Goal: Task Accomplishment & Management: Use online tool/utility

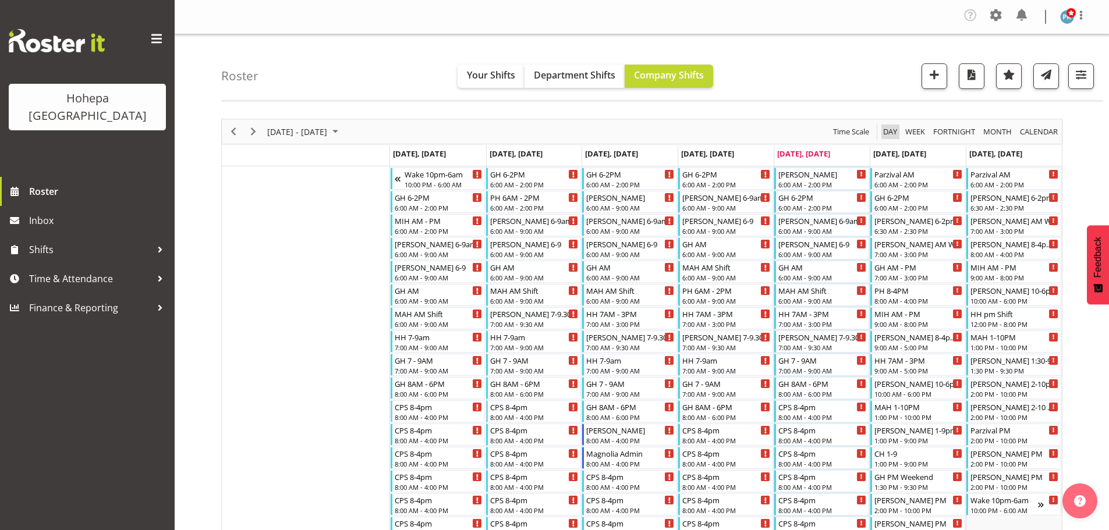
click at [889, 129] on span "Day" at bounding box center [890, 132] width 16 height 15
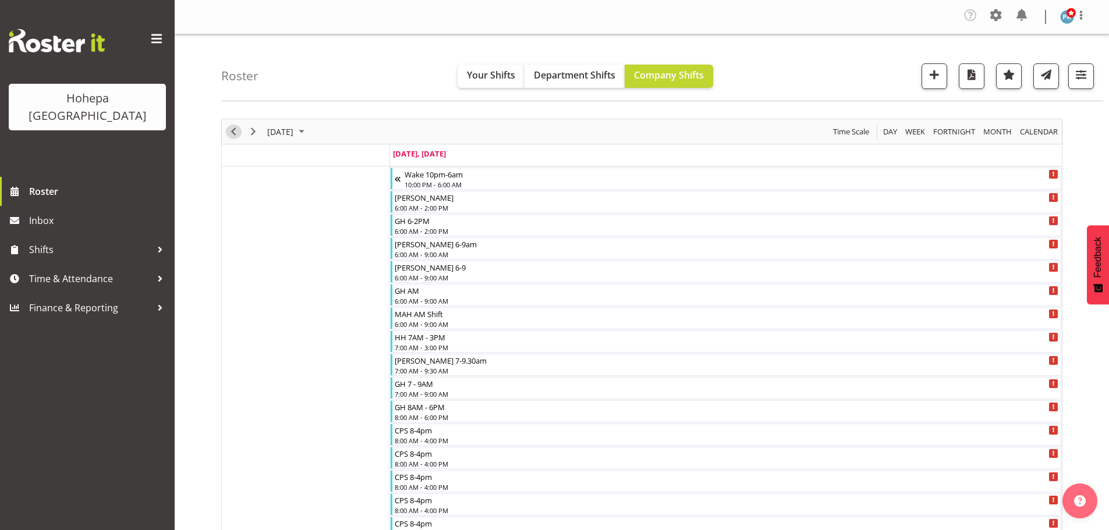
click at [233, 132] on span "Previous" at bounding box center [233, 132] width 14 height 15
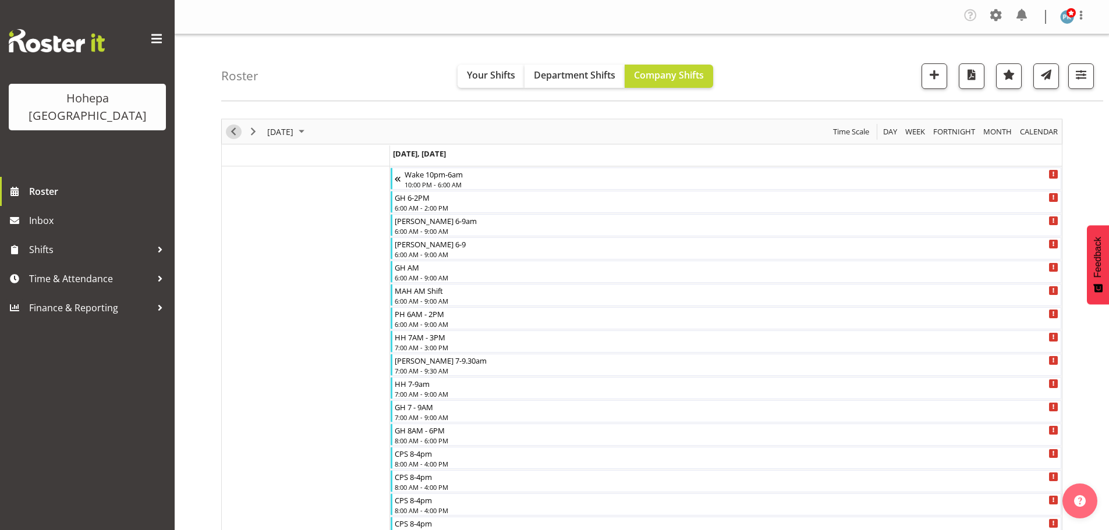
drag, startPoint x: 235, startPoint y: 132, endPoint x: 307, endPoint y: 213, distance: 108.9
click at [235, 132] on span "Previous" at bounding box center [233, 132] width 14 height 15
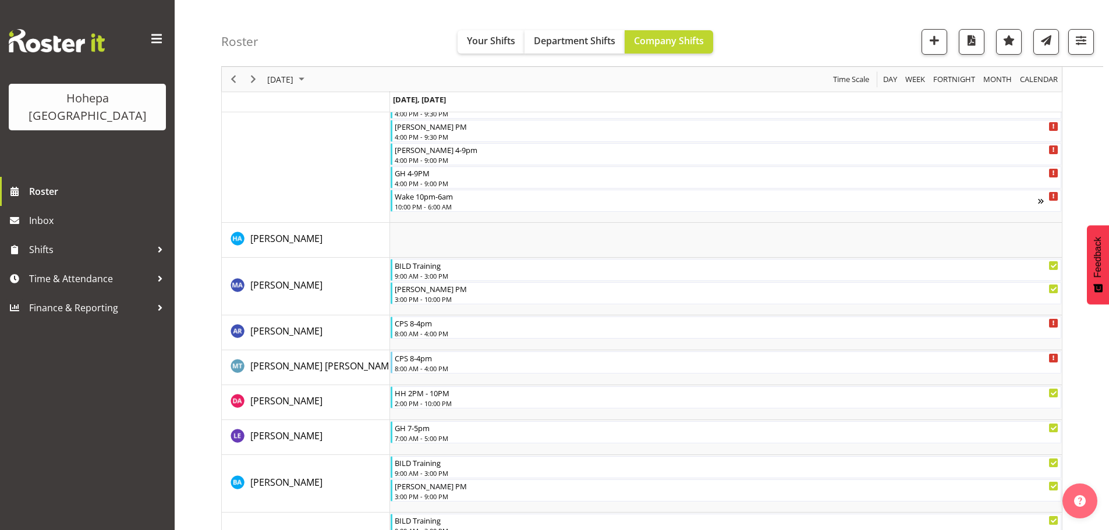
scroll to position [849, 0]
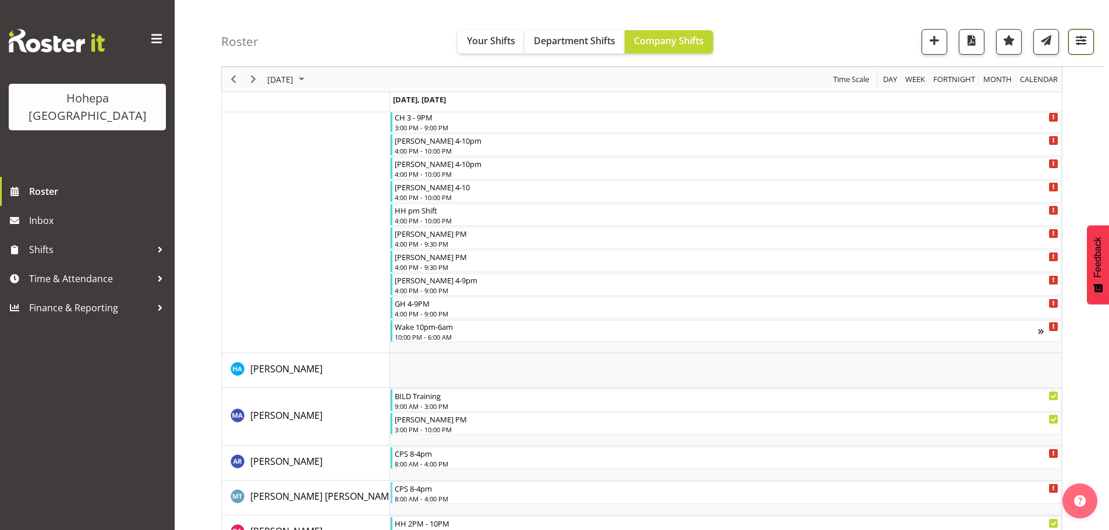
click at [1076, 41] on span "button" at bounding box center [1080, 40] width 15 height 15
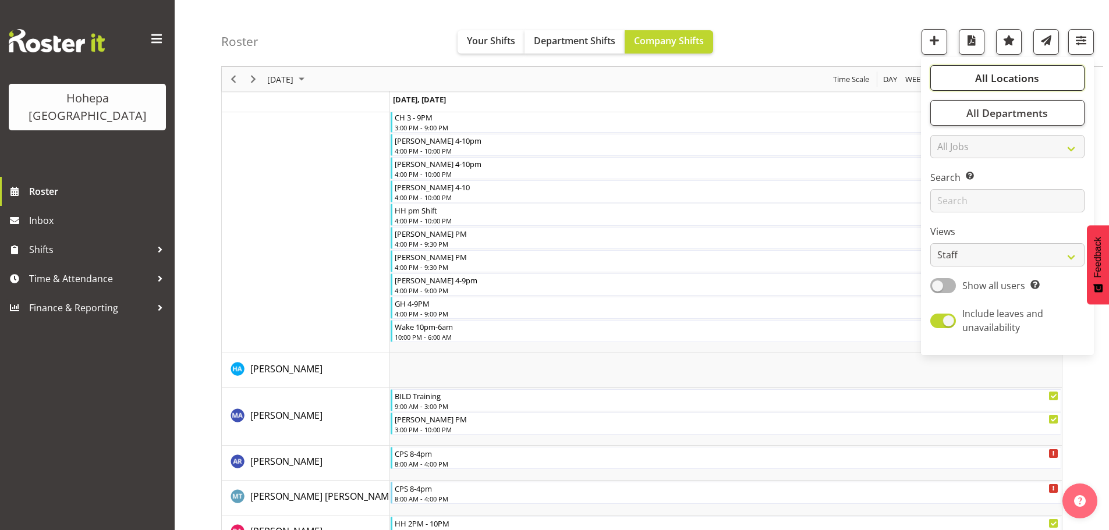
click at [1022, 76] on span "All Locations" at bounding box center [1007, 78] width 64 height 14
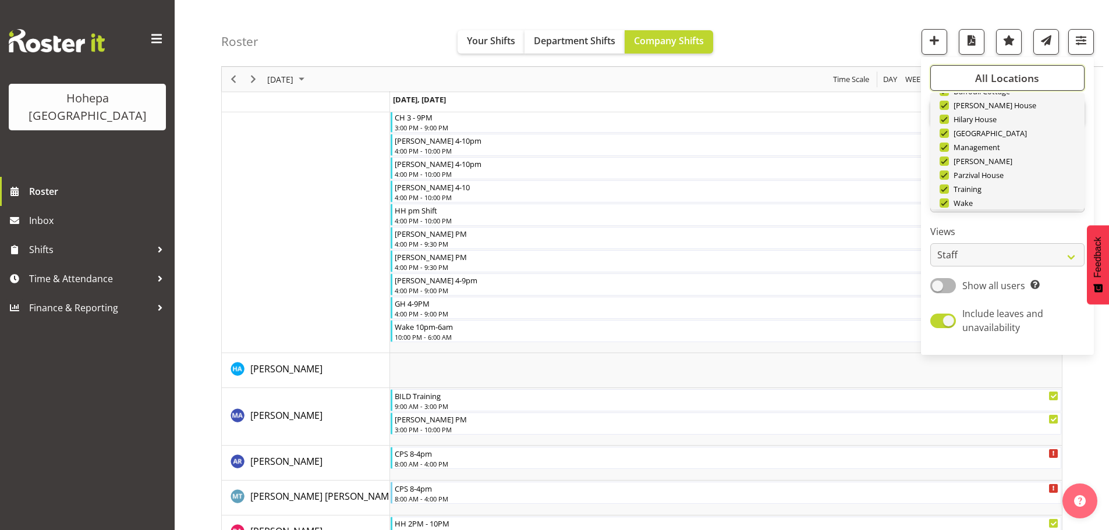
scroll to position [112, 0]
click at [1024, 191] on span "Deselect All" at bounding box center [1020, 190] width 47 height 11
checkbox input "false"
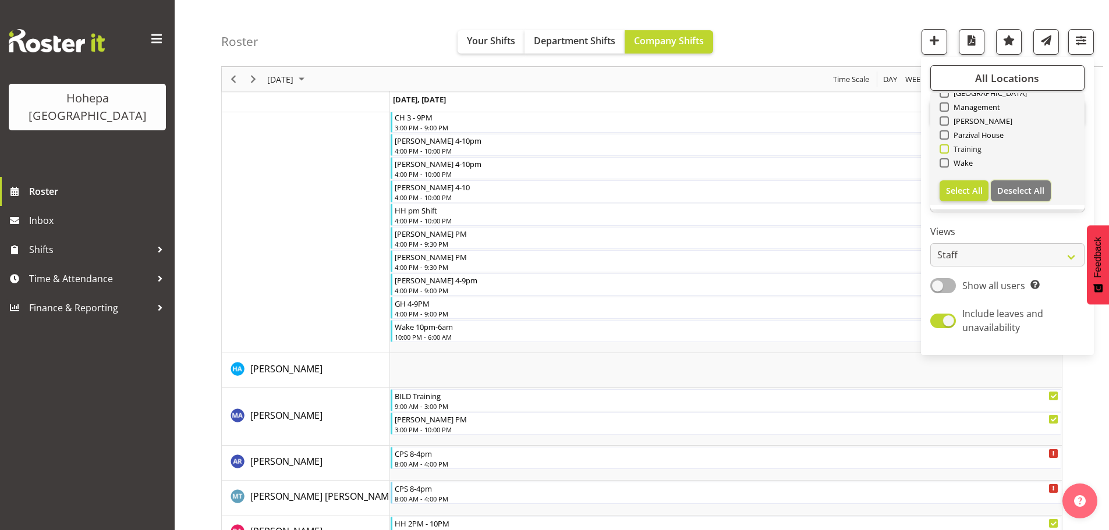
checkbox input "false"
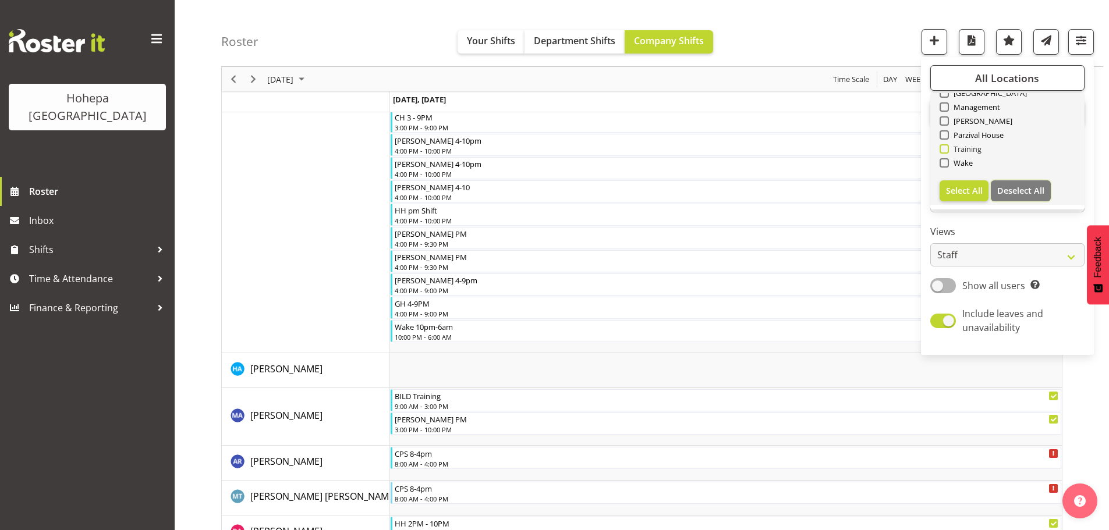
checkbox input "false"
click at [943, 122] on span at bounding box center [943, 120] width 9 height 9
click at [943, 122] on input "[PERSON_NAME]" at bounding box center [943, 122] width 8 height 8
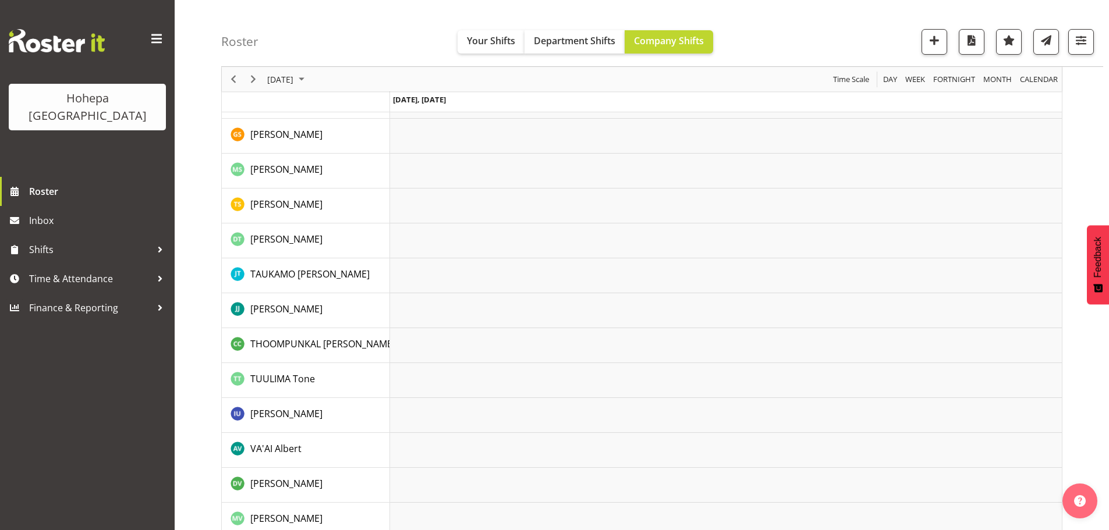
scroll to position [2427, 0]
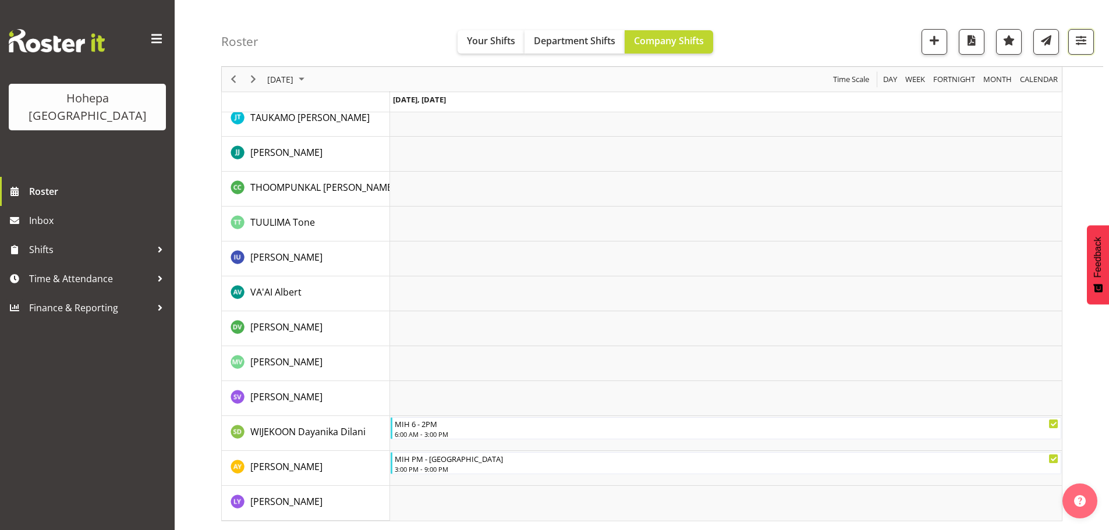
drag, startPoint x: 1083, startPoint y: 40, endPoint x: 963, endPoint y: 74, distance: 124.7
click at [1079, 40] on span "button" at bounding box center [1080, 40] width 15 height 15
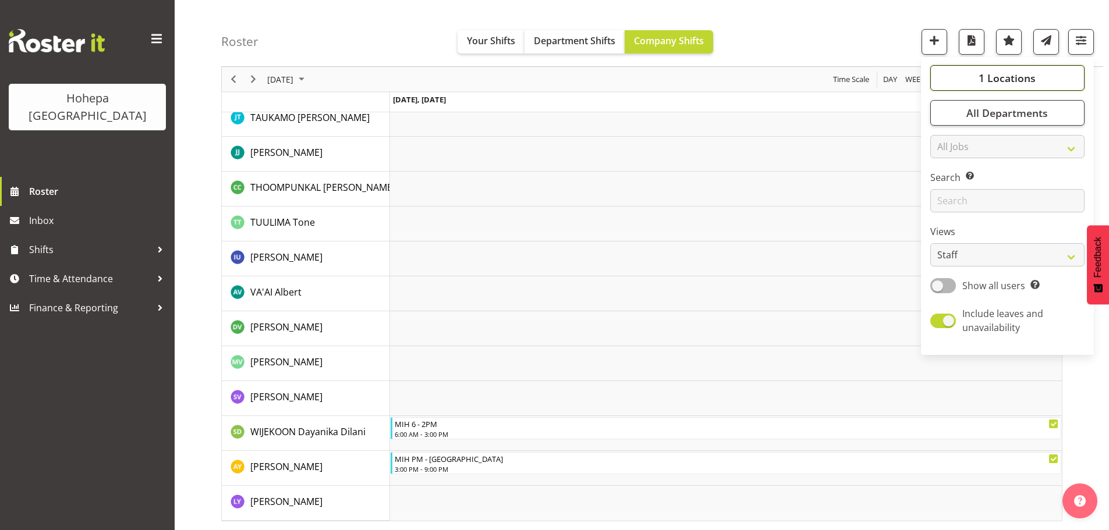
click at [990, 82] on span "1 Locations" at bounding box center [1006, 78] width 57 height 14
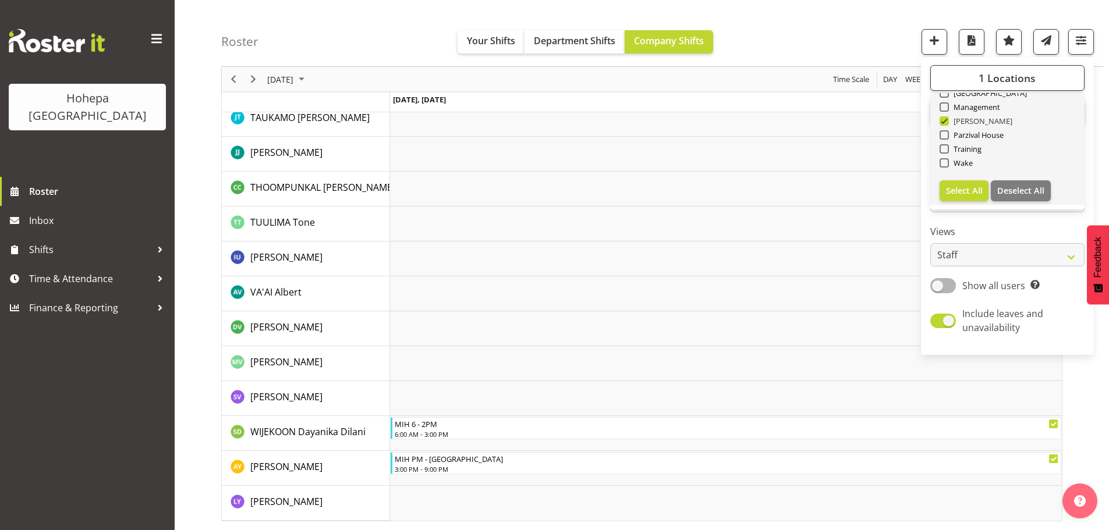
click at [948, 120] on span at bounding box center [943, 120] width 9 height 9
click at [947, 120] on input "[PERSON_NAME]" at bounding box center [943, 122] width 8 height 8
checkbox input "false"
click at [946, 134] on span at bounding box center [943, 134] width 9 height 9
click at [946, 134] on input "Parzival House" at bounding box center [943, 136] width 8 height 8
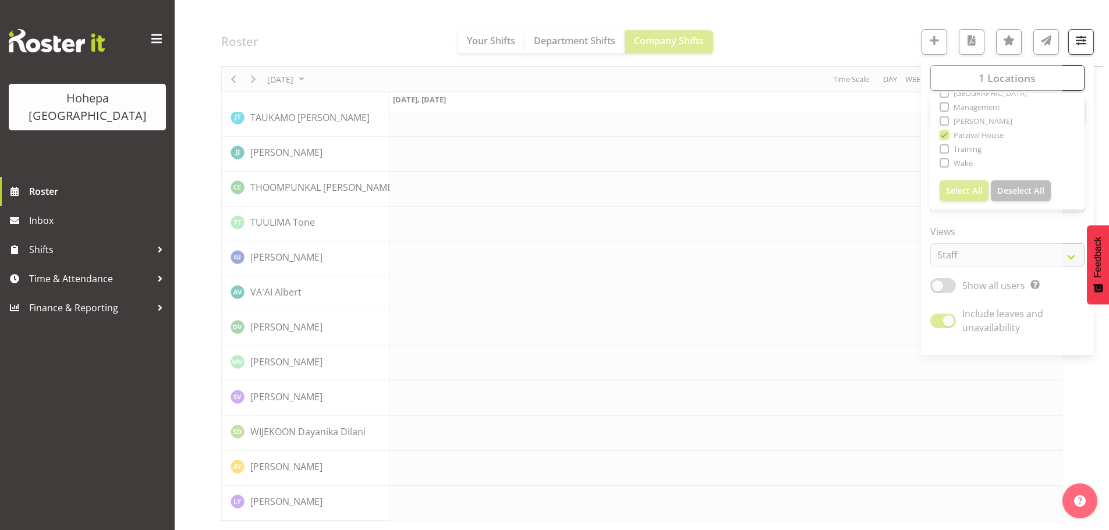
scroll to position [2335, 0]
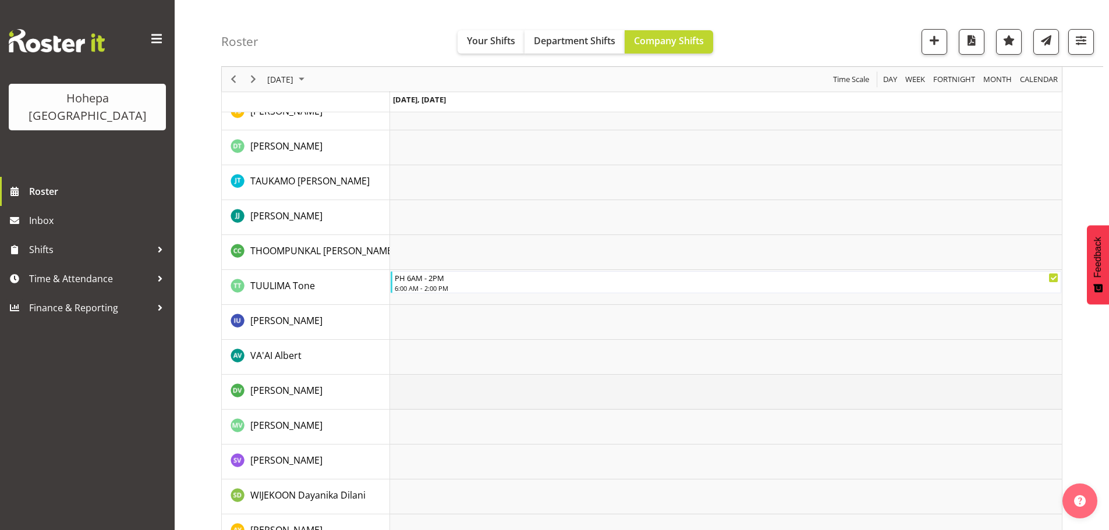
scroll to position [2544, 0]
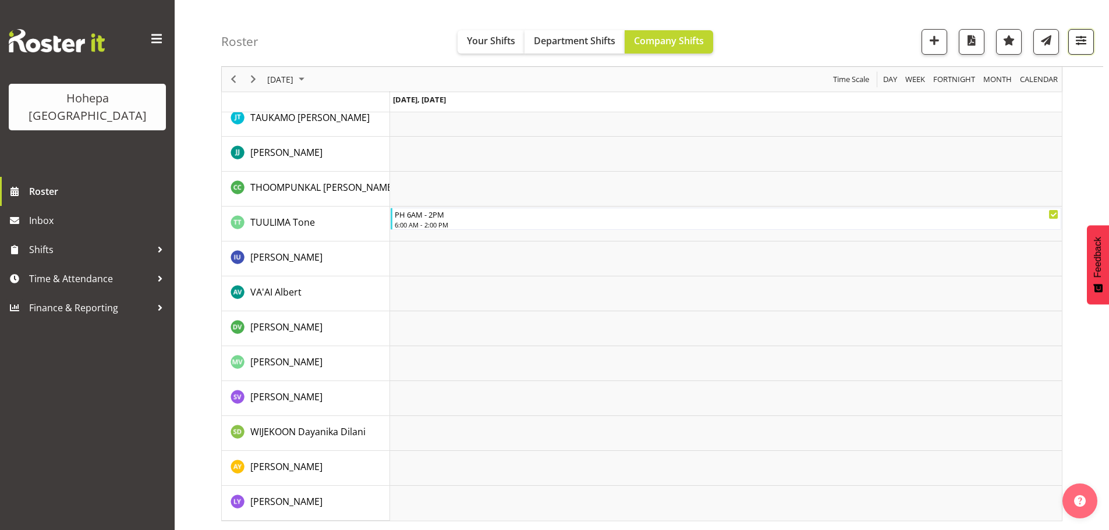
drag, startPoint x: 1083, startPoint y: 37, endPoint x: 1072, endPoint y: 46, distance: 14.5
click at [1083, 37] on span "button" at bounding box center [1080, 40] width 15 height 15
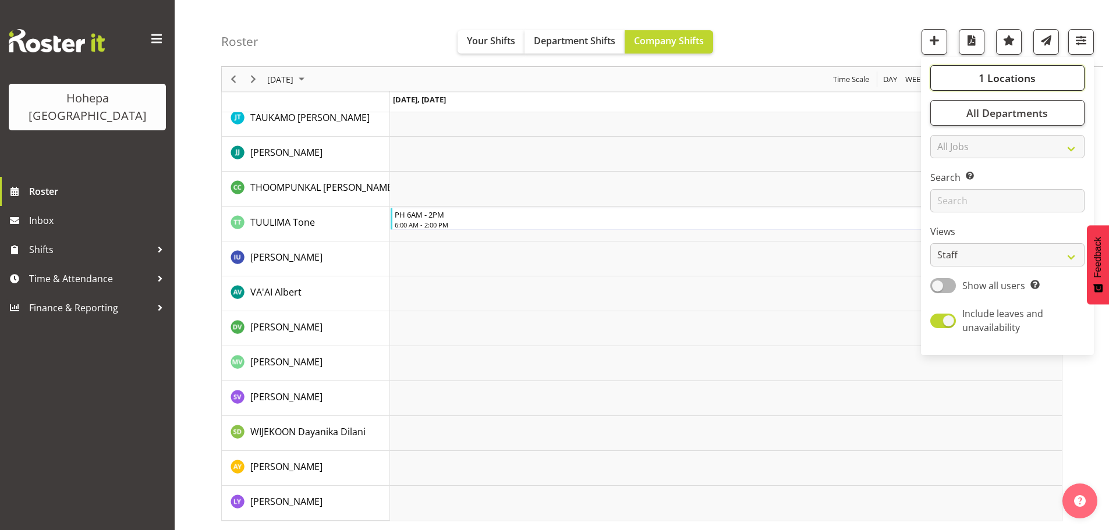
click at [1015, 78] on span "1 Locations" at bounding box center [1006, 78] width 57 height 14
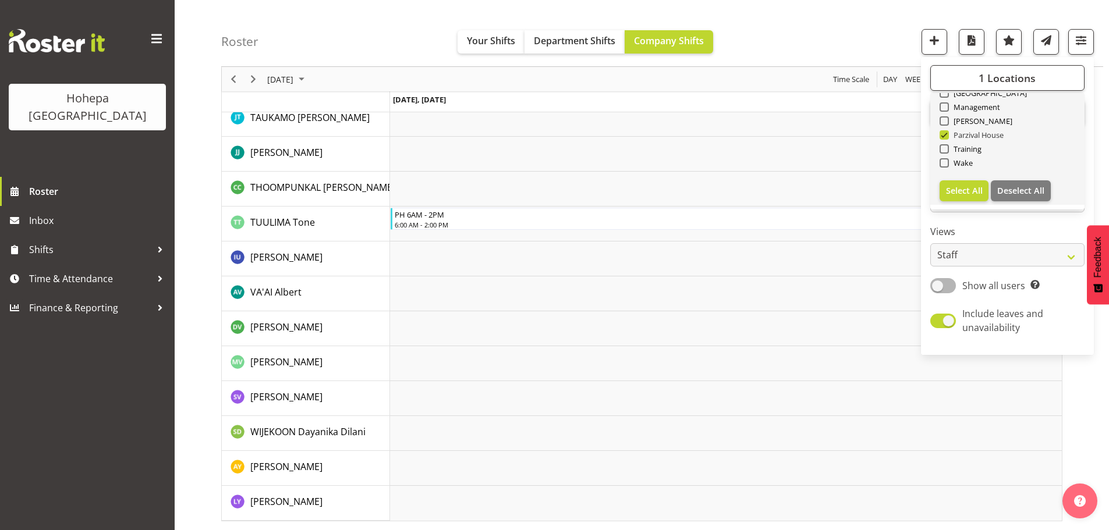
click at [948, 136] on span at bounding box center [943, 134] width 9 height 9
click at [947, 136] on input "Parzival House" at bounding box center [943, 136] width 8 height 8
checkbox input "false"
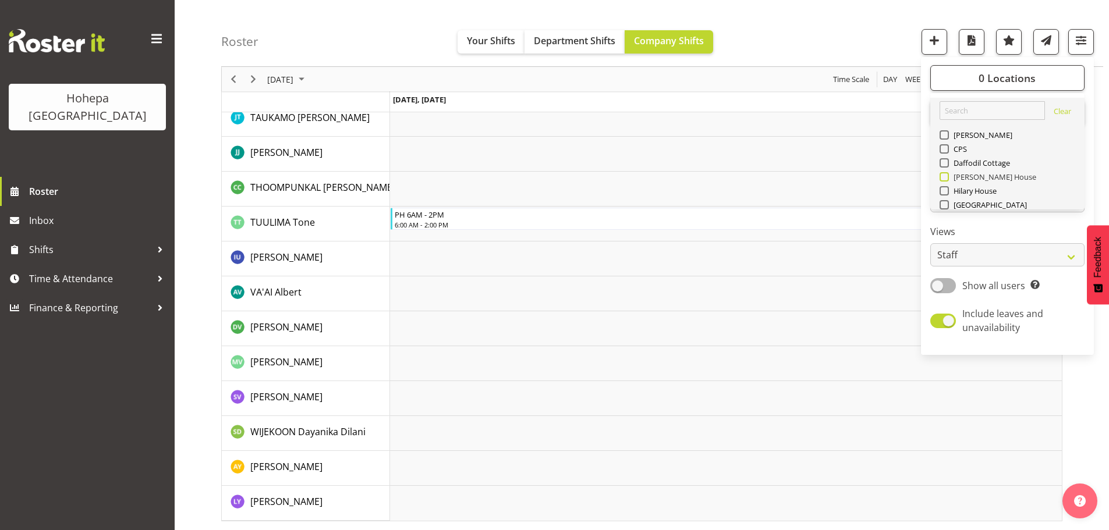
click at [945, 176] on span at bounding box center [943, 176] width 9 height 9
click at [945, 176] on input "[PERSON_NAME] House" at bounding box center [943, 177] width 8 height 8
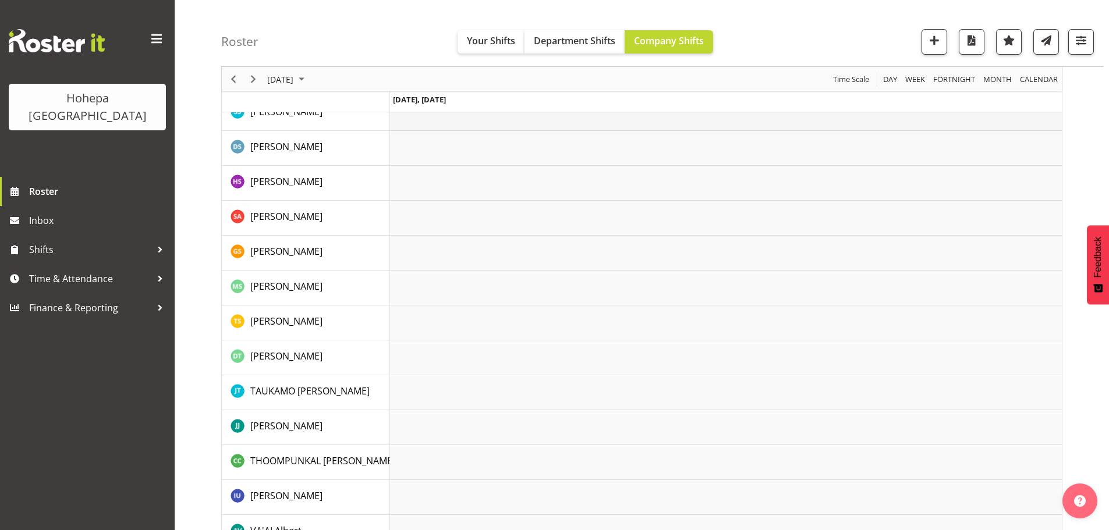
scroll to position [1921, 0]
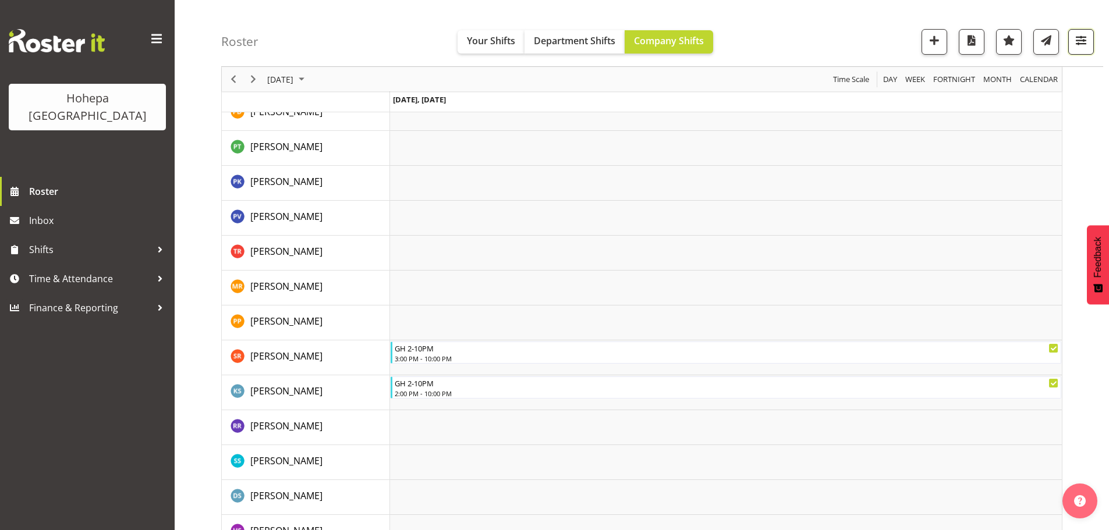
click at [1077, 40] on span "button" at bounding box center [1080, 40] width 15 height 15
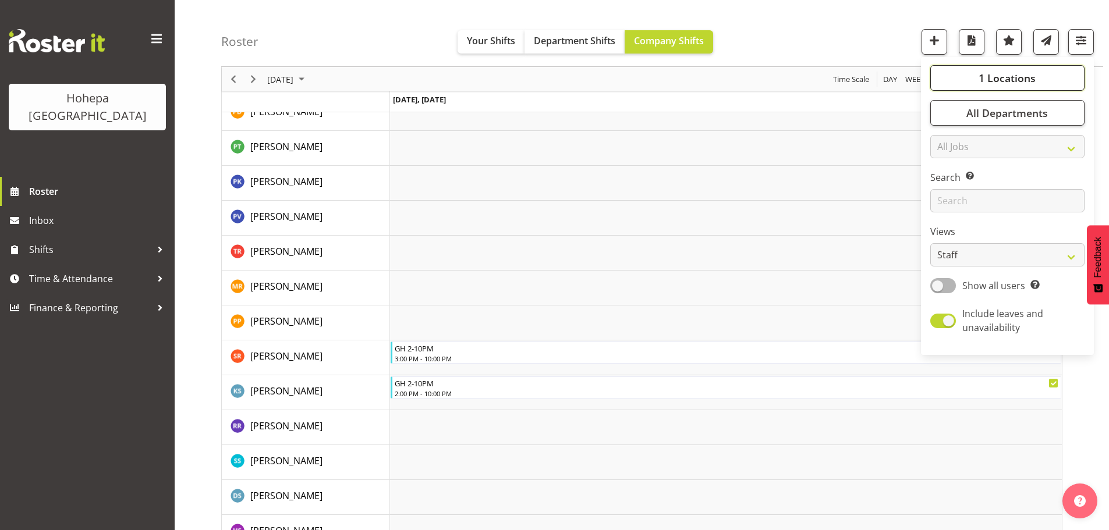
click at [996, 76] on span "1 Locations" at bounding box center [1006, 78] width 57 height 14
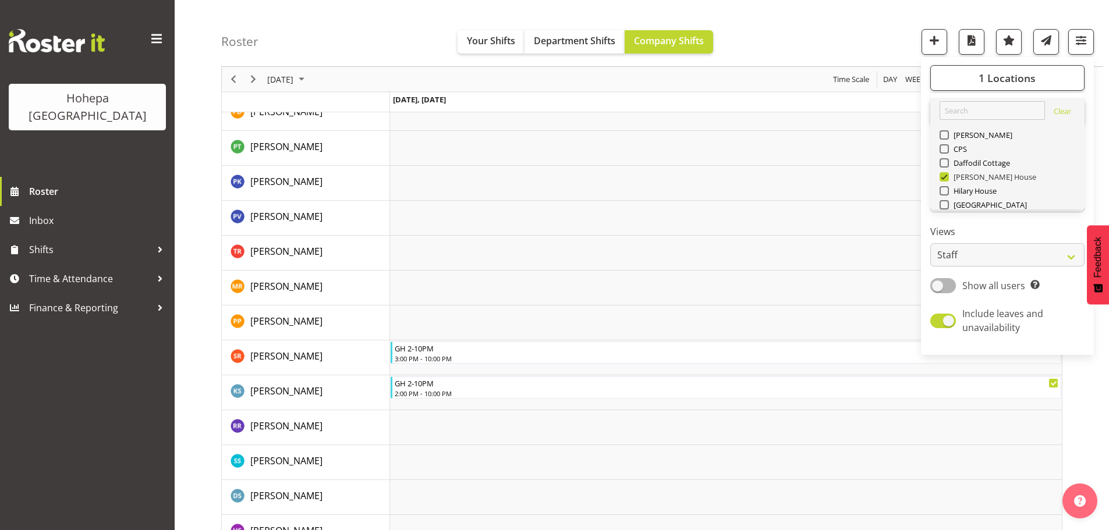
click at [942, 178] on span at bounding box center [943, 176] width 9 height 9
click at [942, 178] on input "[PERSON_NAME] House" at bounding box center [943, 177] width 8 height 8
checkbox input "false"
click at [944, 194] on span at bounding box center [943, 190] width 9 height 9
click at [944, 194] on input "Hilary House" at bounding box center [943, 191] width 8 height 8
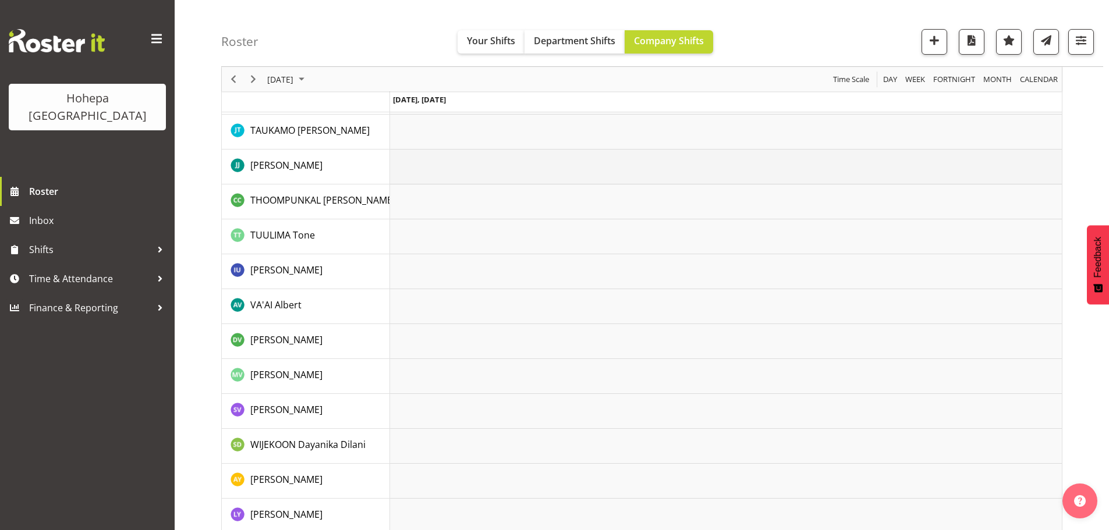
scroll to position [2660, 0]
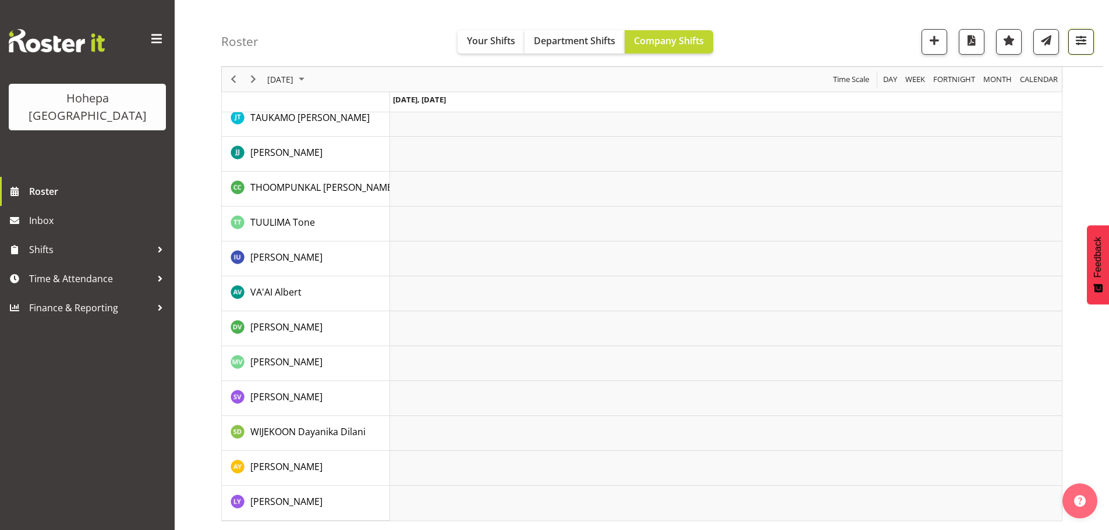
click at [1081, 39] on span "button" at bounding box center [1080, 40] width 15 height 15
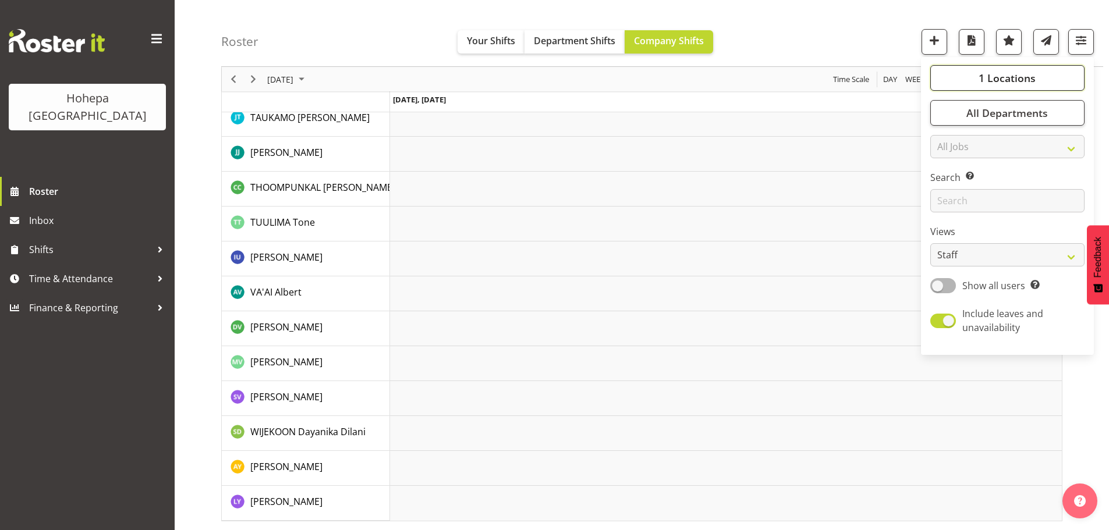
click at [999, 79] on span "1 Locations" at bounding box center [1006, 78] width 57 height 14
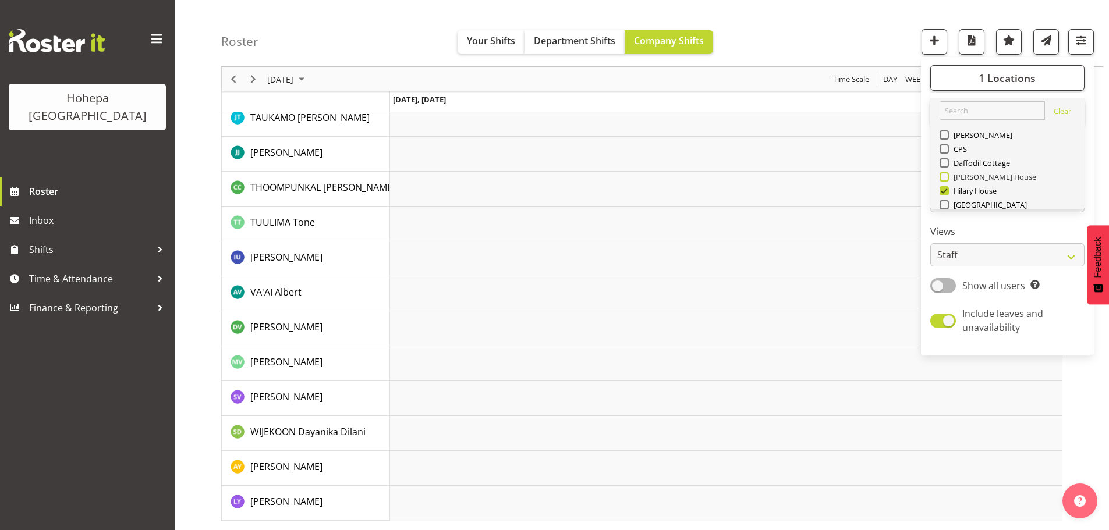
drag, startPoint x: 944, startPoint y: 193, endPoint x: 952, endPoint y: 175, distance: 19.8
click at [944, 191] on span at bounding box center [943, 190] width 9 height 9
click at [944, 191] on input "Hilary House" at bounding box center [943, 191] width 8 height 8
checkbox input "false"
click at [945, 162] on span at bounding box center [943, 162] width 9 height 9
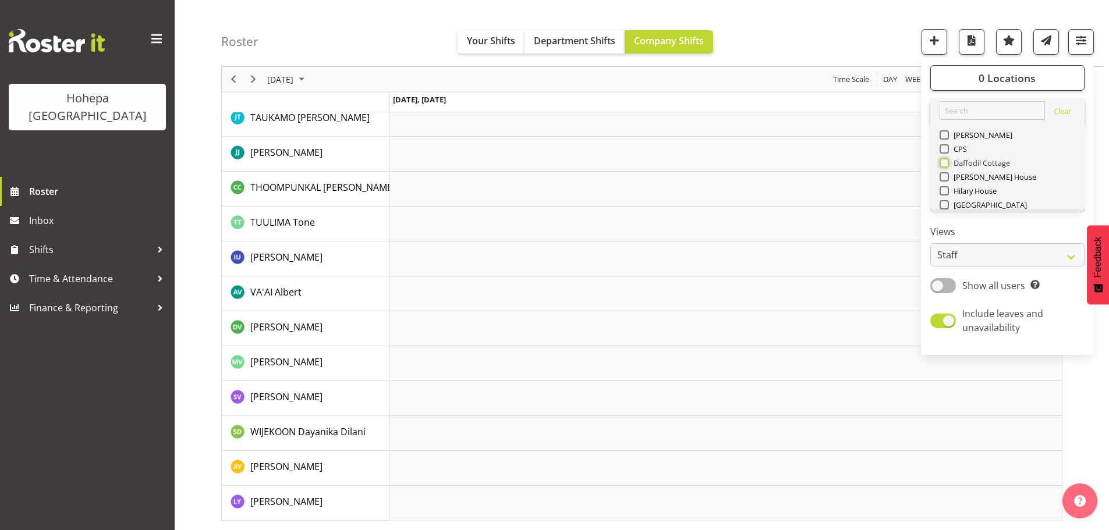
click at [945, 162] on input "Daffodil Cottage" at bounding box center [943, 163] width 8 height 8
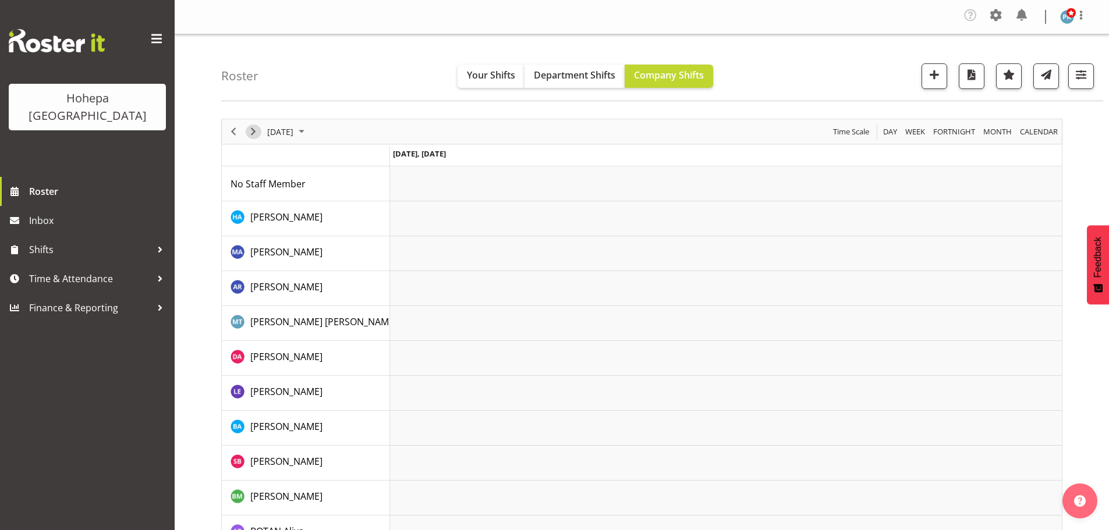
click at [257, 131] on span "Next" at bounding box center [253, 132] width 14 height 15
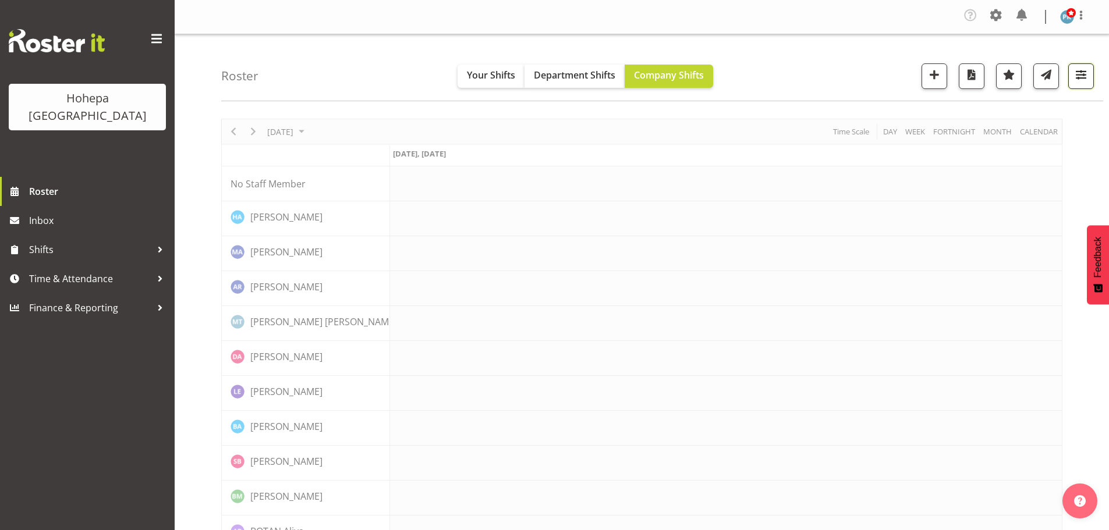
click at [1080, 73] on span "button" at bounding box center [1080, 74] width 15 height 15
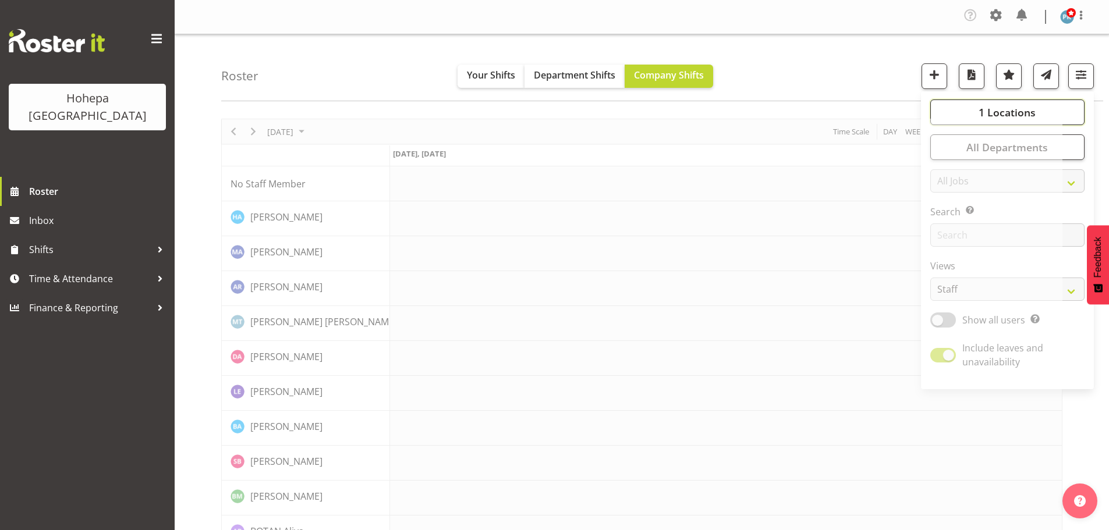
click at [1013, 112] on span "1 Locations" at bounding box center [1006, 112] width 57 height 14
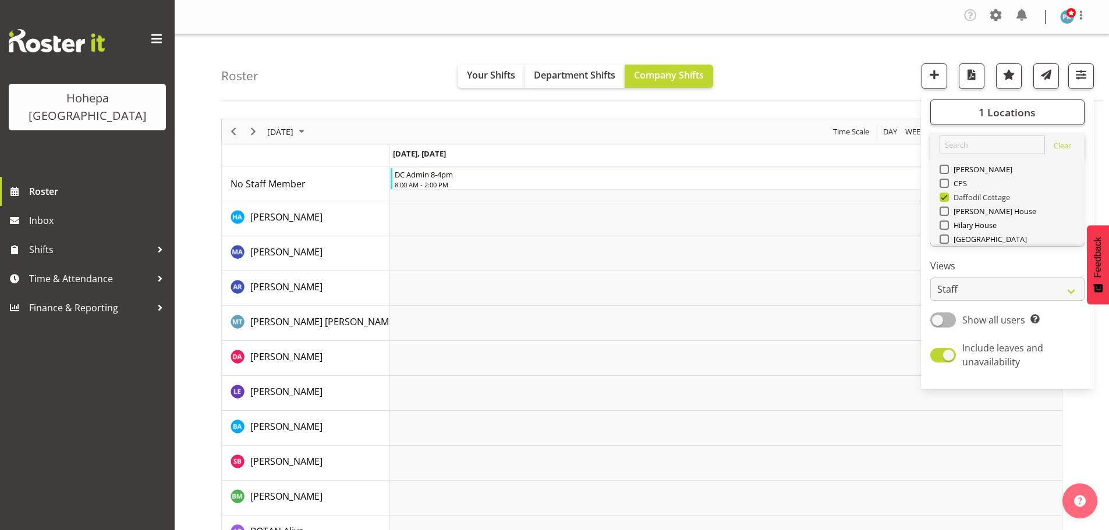
click at [946, 196] on span at bounding box center [943, 197] width 9 height 9
click at [946, 196] on input "Daffodil Cottage" at bounding box center [943, 198] width 8 height 8
checkbox input "false"
click at [947, 186] on span at bounding box center [943, 183] width 9 height 9
click at [947, 186] on input "CPS" at bounding box center [943, 184] width 8 height 8
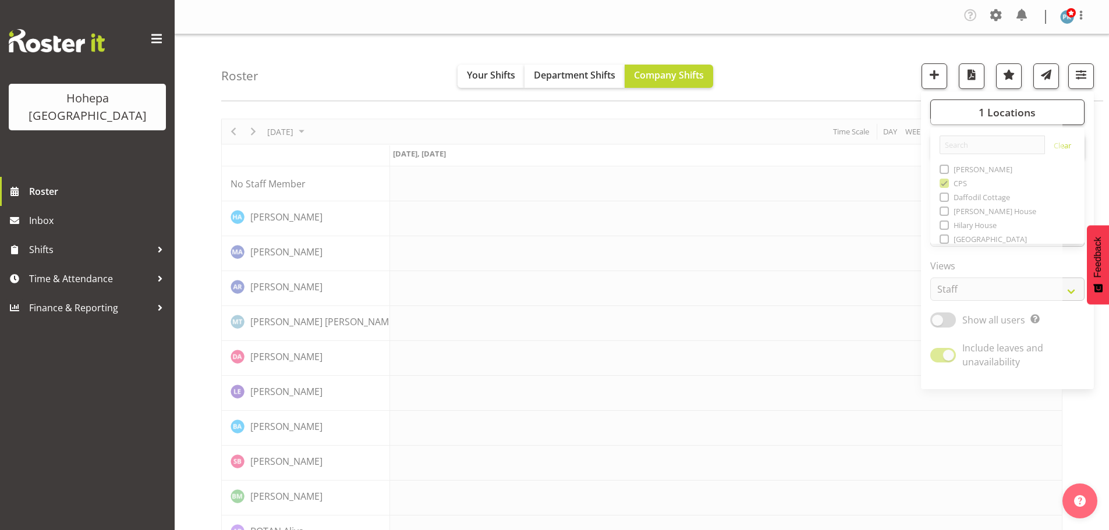
click at [860, 75] on div "Roster Your Shifts Department Shifts Company Shifts 1 Locations Clear Christoph…" at bounding box center [662, 67] width 882 height 67
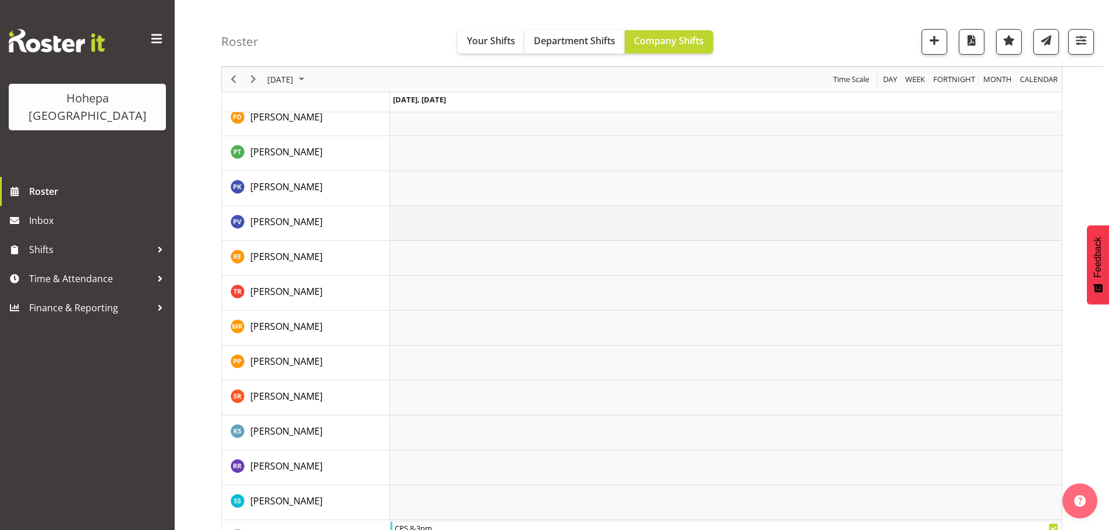
scroll to position [2194, 0]
click at [1078, 38] on span "button" at bounding box center [1080, 40] width 15 height 15
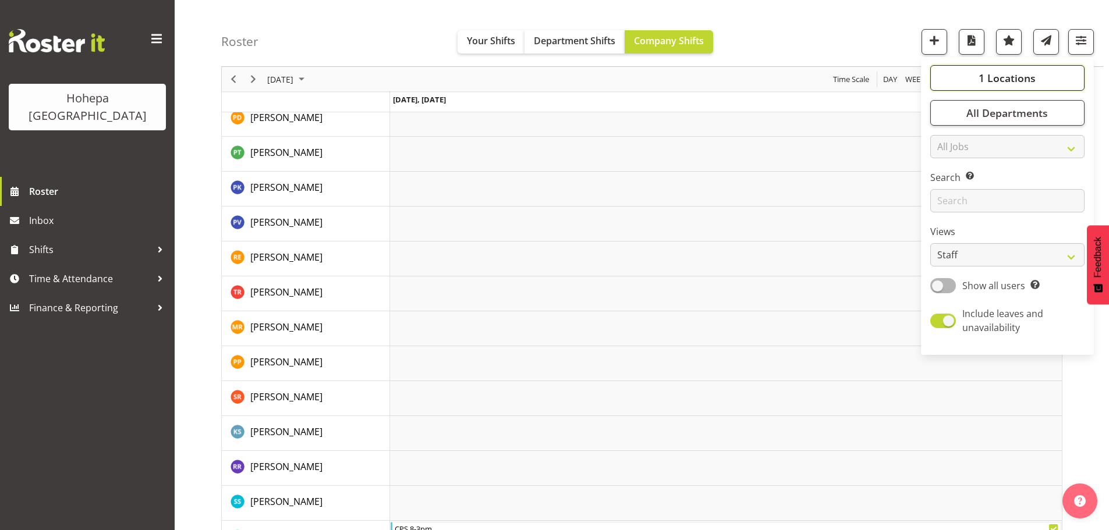
click at [1016, 78] on span "1 Locations" at bounding box center [1006, 78] width 57 height 14
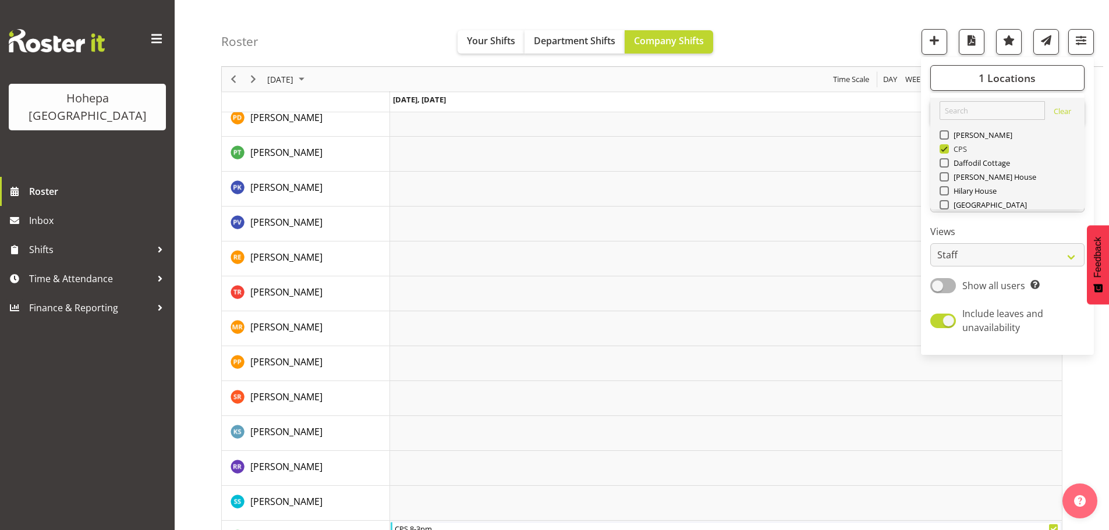
drag, startPoint x: 945, startPoint y: 150, endPoint x: 945, endPoint y: 133, distance: 16.3
click at [944, 150] on span at bounding box center [943, 148] width 9 height 9
click at [944, 150] on input "CPS" at bounding box center [943, 150] width 8 height 8
checkbox input "false"
click at [945, 133] on span at bounding box center [943, 134] width 9 height 9
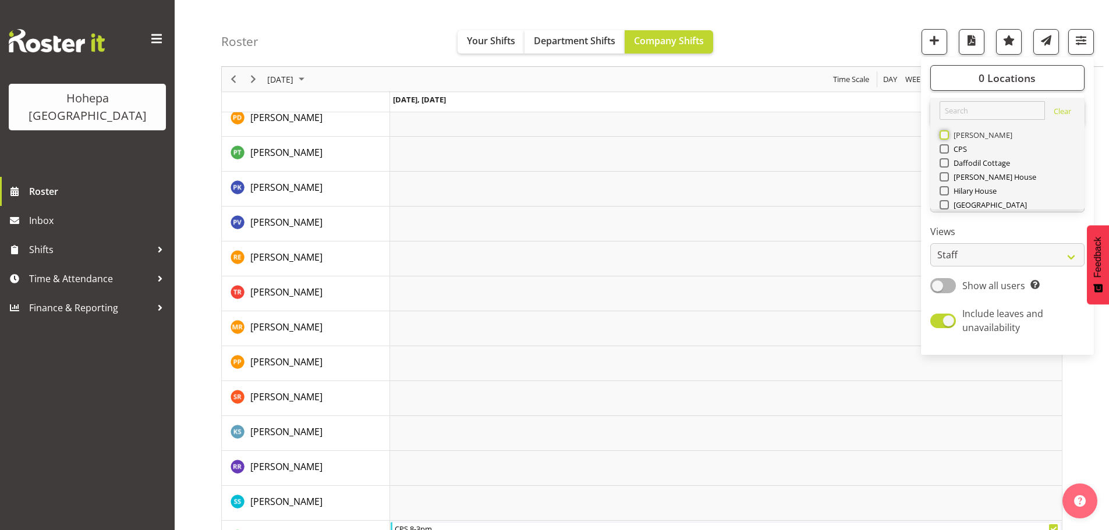
click at [945, 133] on input "[PERSON_NAME]" at bounding box center [943, 136] width 8 height 8
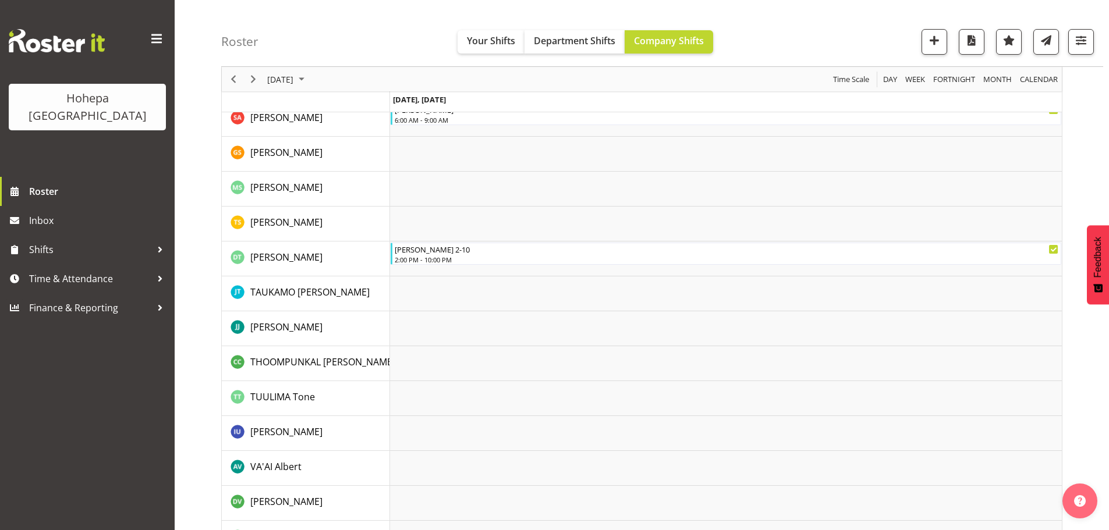
scroll to position [2264, 0]
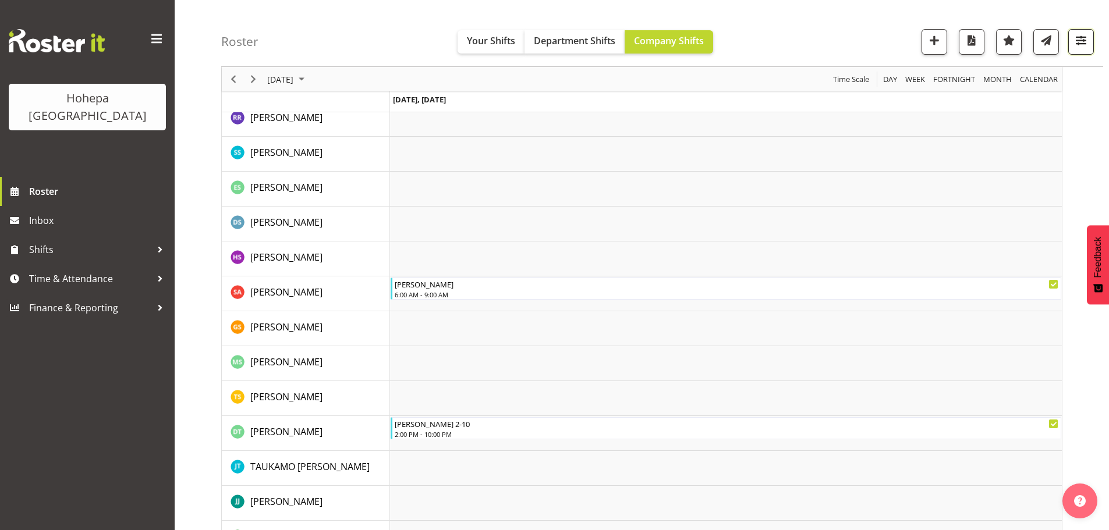
click at [1079, 41] on span "button" at bounding box center [1080, 40] width 15 height 15
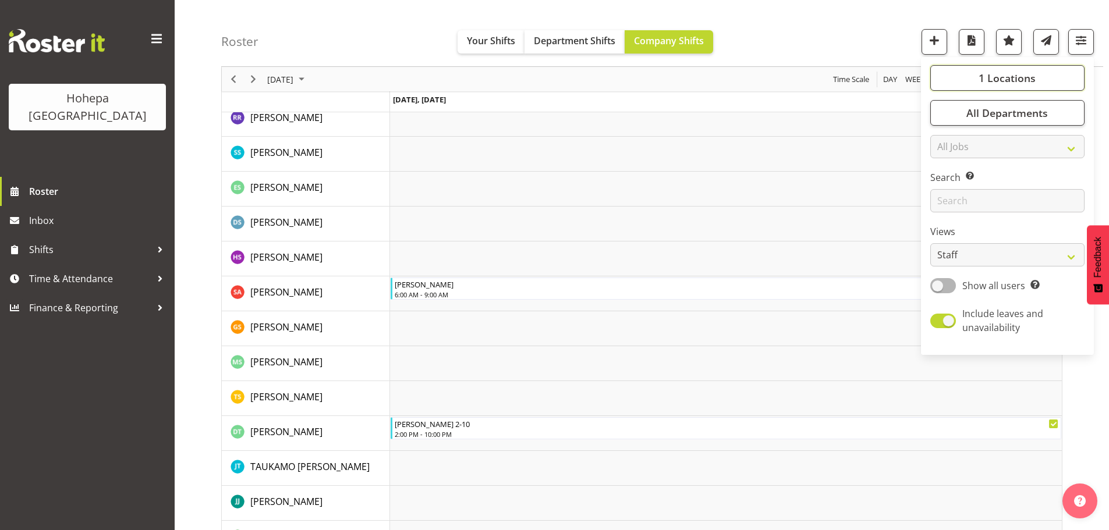
drag, startPoint x: 995, startPoint y: 81, endPoint x: 968, endPoint y: 108, distance: 38.3
click at [994, 82] on span "1 Locations" at bounding box center [1006, 78] width 57 height 14
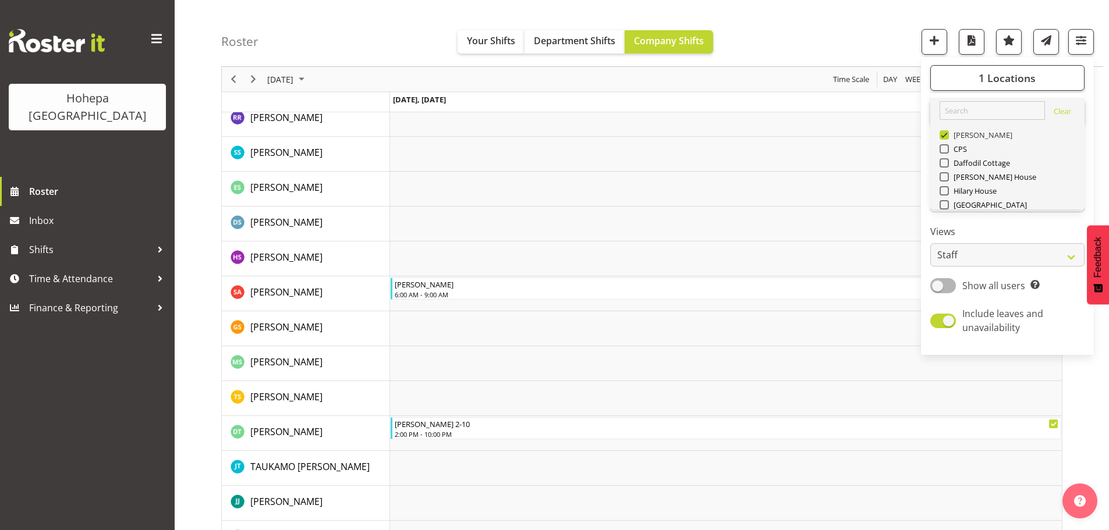
click at [944, 136] on span at bounding box center [943, 134] width 9 height 9
click at [944, 136] on input "[PERSON_NAME]" at bounding box center [943, 136] width 8 height 8
checkbox input "false"
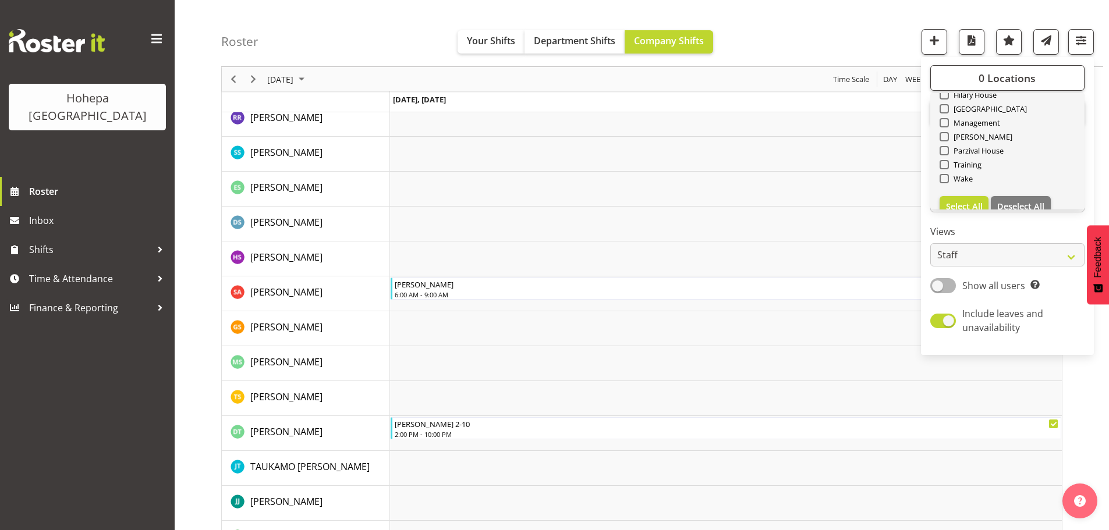
scroll to position [112, 0]
click at [945, 162] on span at bounding box center [943, 162] width 9 height 9
click at [945, 162] on input "Wake" at bounding box center [943, 163] width 8 height 8
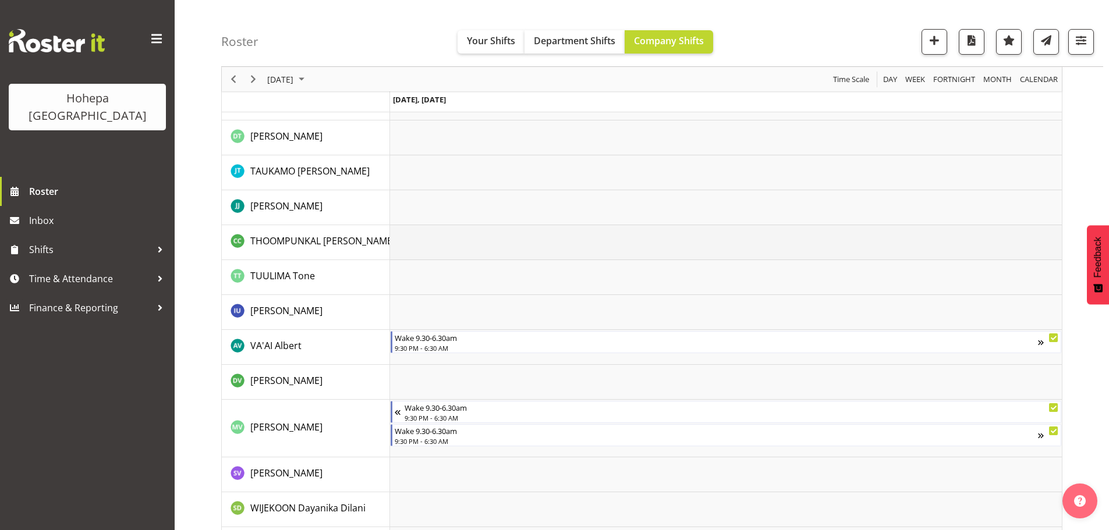
scroll to position [2658, 0]
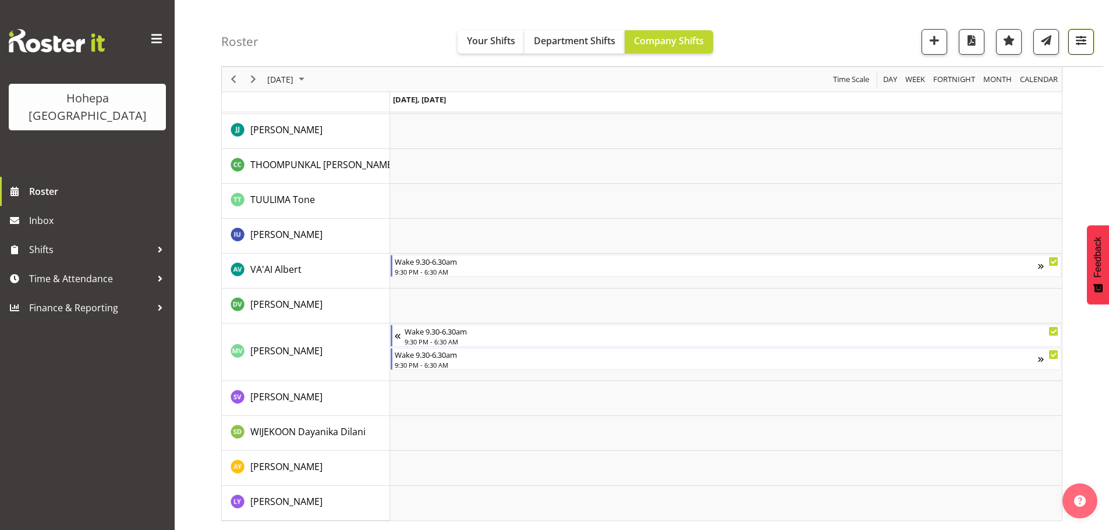
click at [1079, 40] on span "button" at bounding box center [1080, 40] width 15 height 15
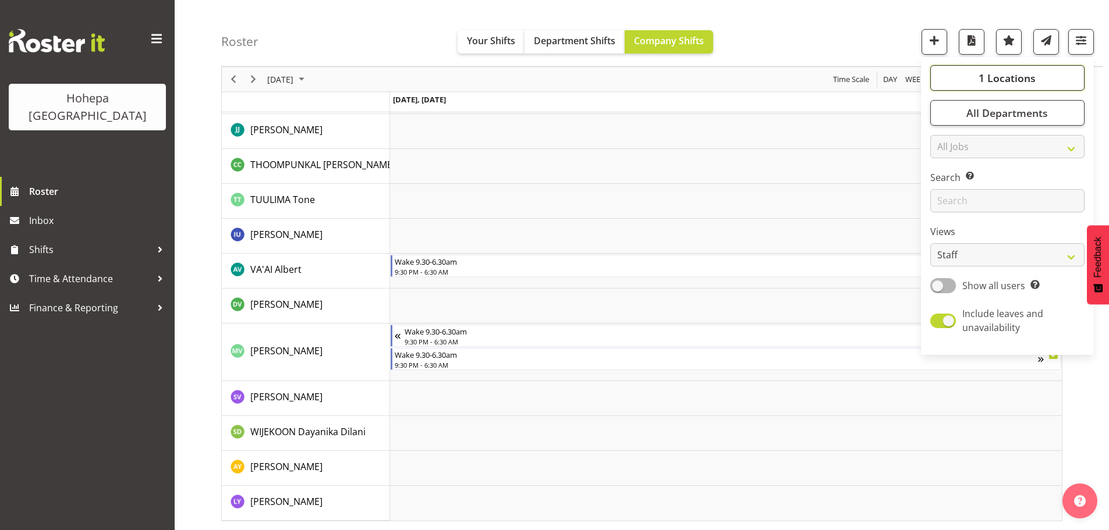
click at [1017, 76] on span "1 Locations" at bounding box center [1006, 78] width 57 height 14
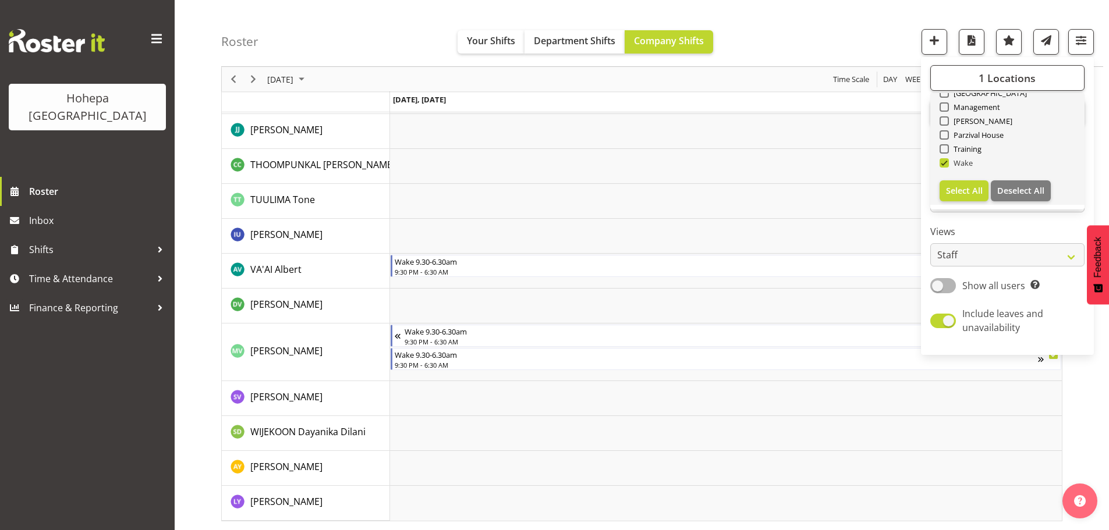
drag, startPoint x: 943, startPoint y: 166, endPoint x: 953, endPoint y: 141, distance: 27.7
click at [943, 166] on span at bounding box center [943, 162] width 9 height 9
click at [943, 166] on input "Wake" at bounding box center [943, 163] width 8 height 8
checkbox input "false"
click at [944, 96] on span at bounding box center [943, 92] width 9 height 9
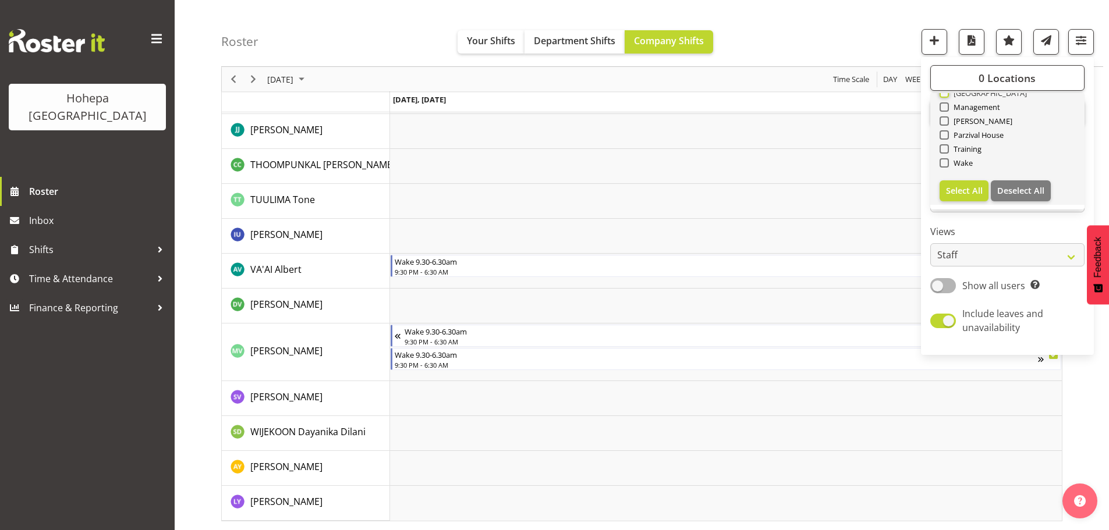
click at [944, 96] on input "[GEOGRAPHIC_DATA]" at bounding box center [943, 94] width 8 height 8
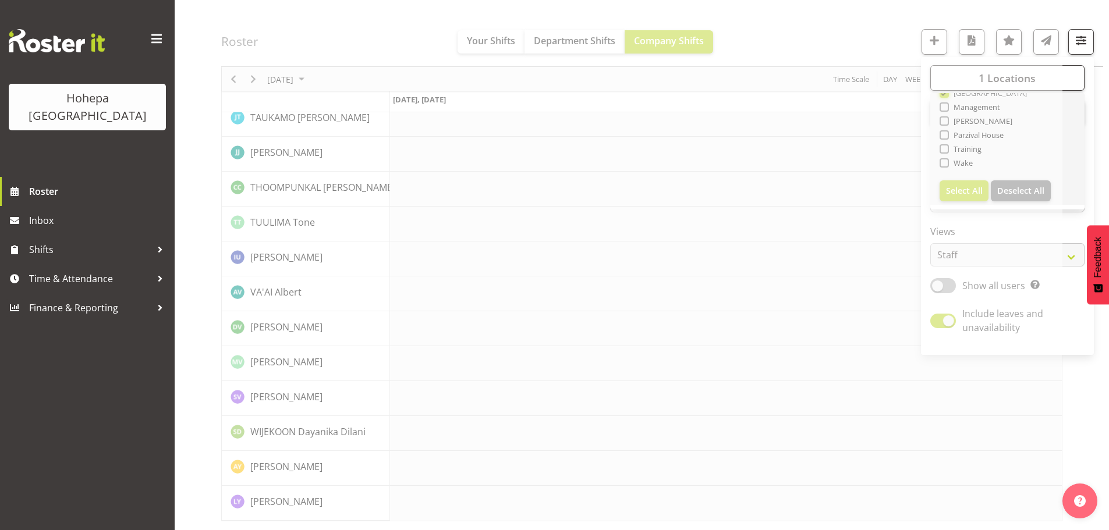
scroll to position [2544, 0]
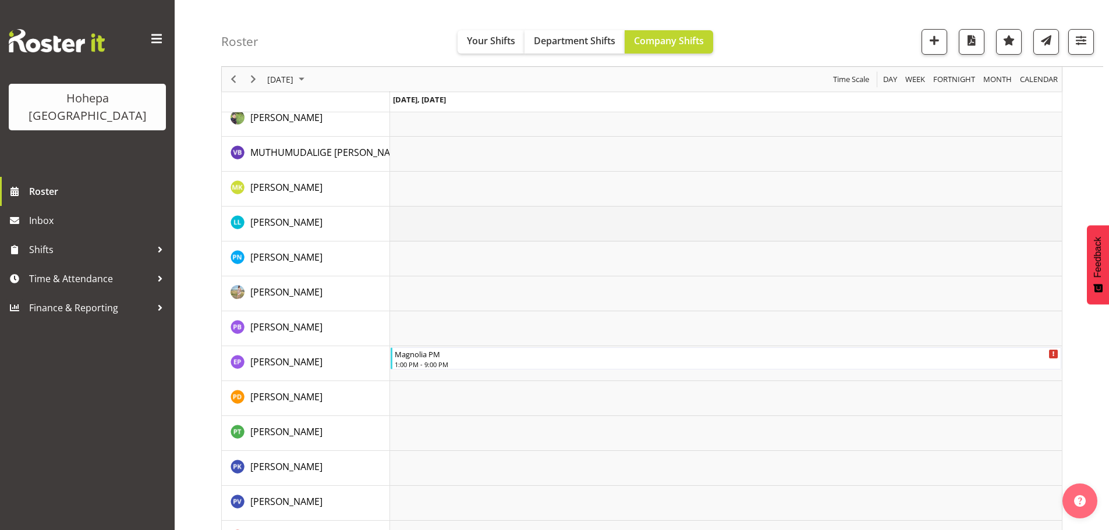
scroll to position [1397, 0]
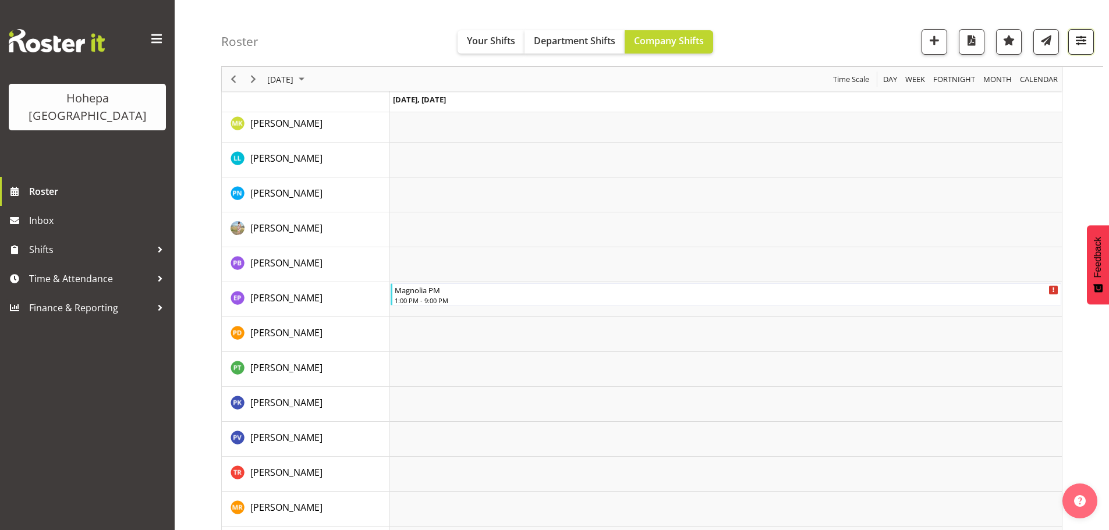
click at [1082, 34] on span "button" at bounding box center [1080, 40] width 15 height 15
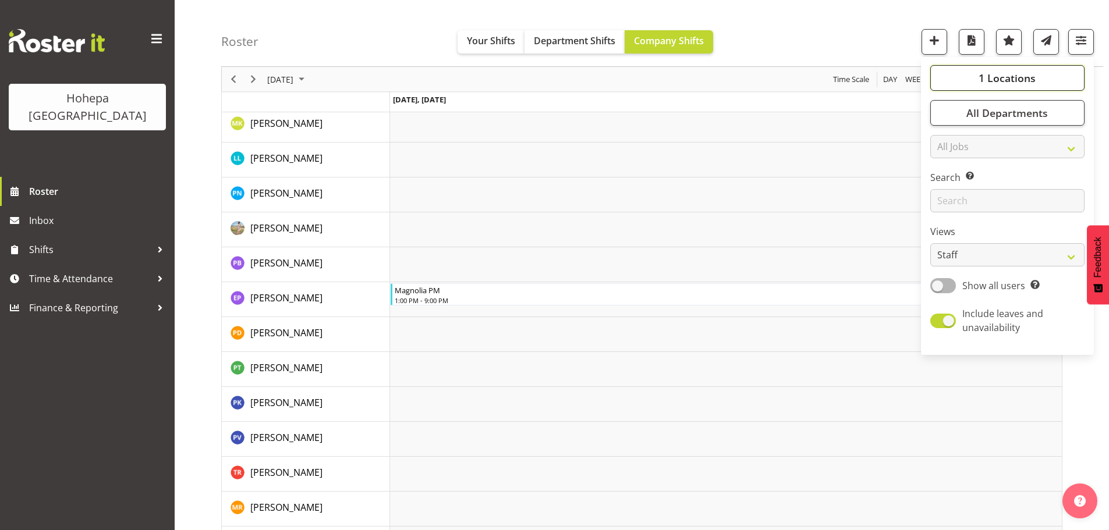
click at [1016, 72] on span "1 Locations" at bounding box center [1006, 78] width 57 height 14
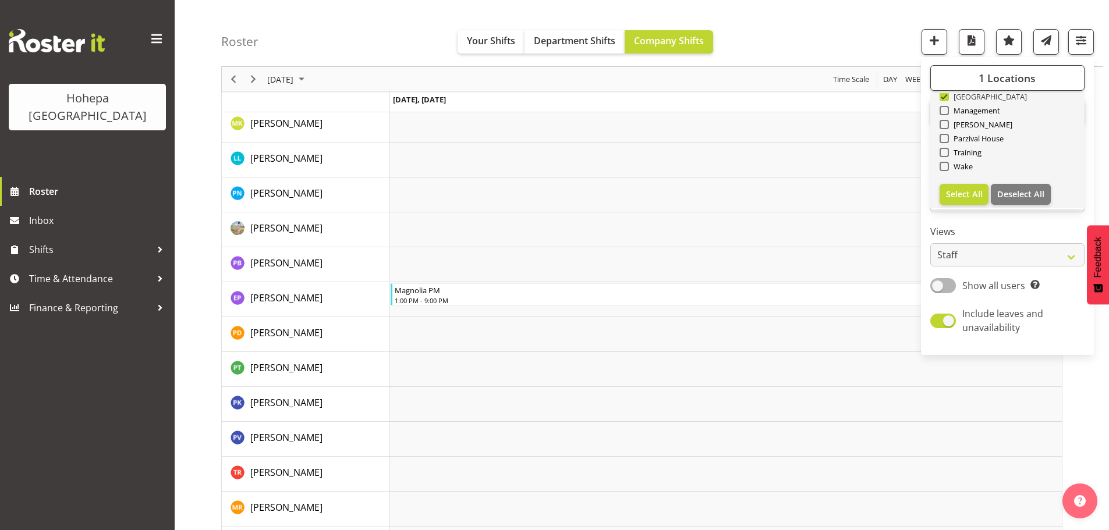
click at [949, 96] on span "[GEOGRAPHIC_DATA]" at bounding box center [988, 96] width 79 height 9
click at [947, 96] on input "[GEOGRAPHIC_DATA]" at bounding box center [943, 97] width 8 height 8
checkbox input "false"
click at [946, 127] on span at bounding box center [943, 124] width 9 height 9
click at [946, 127] on input "[PERSON_NAME]" at bounding box center [943, 125] width 8 height 8
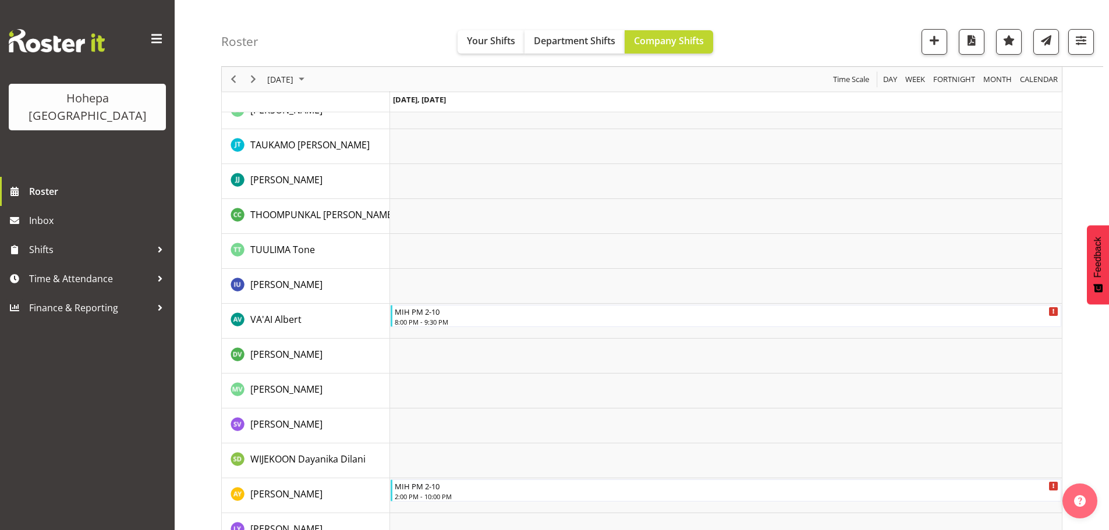
scroll to position [2637, 0]
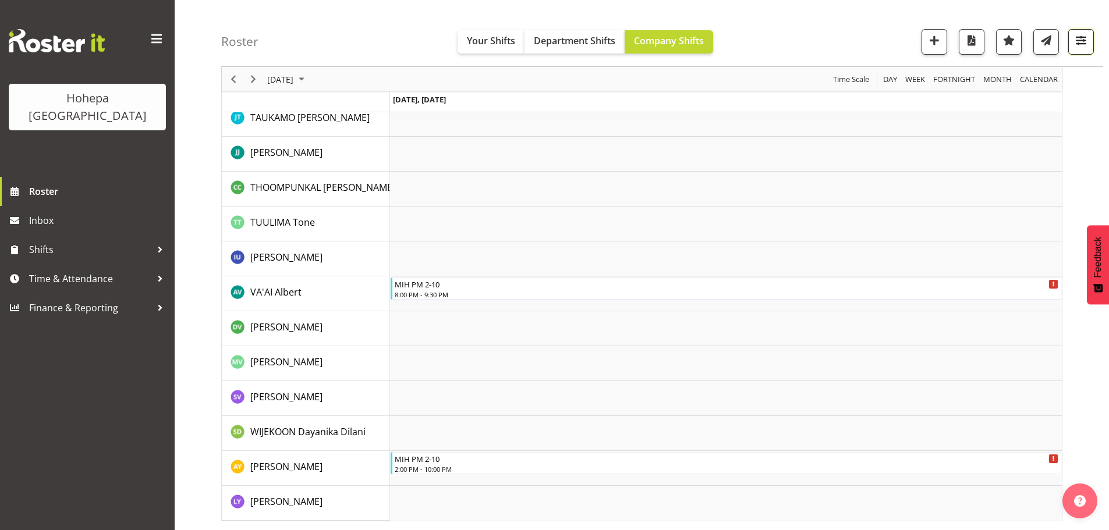
click at [1087, 38] on span "button" at bounding box center [1080, 40] width 15 height 15
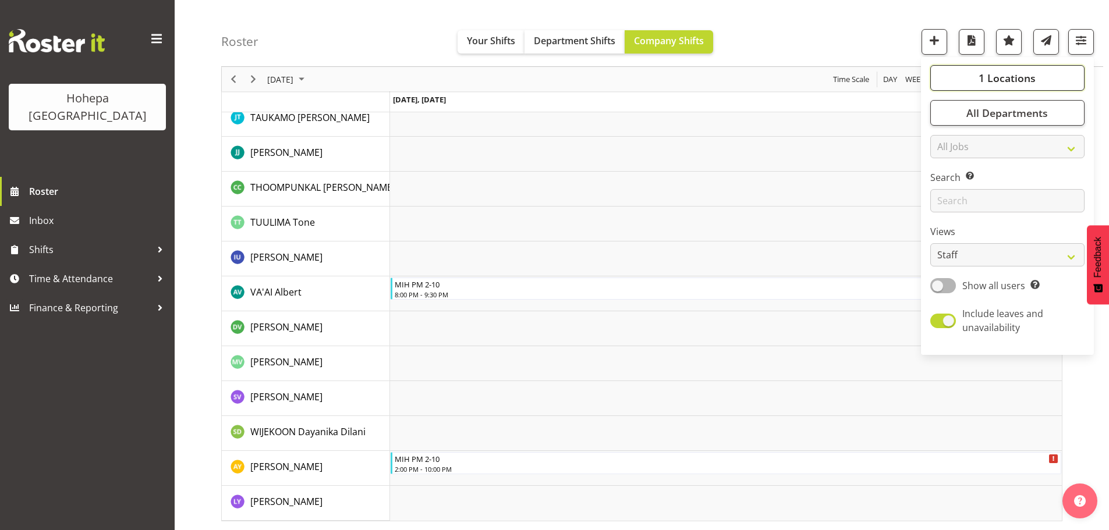
drag, startPoint x: 1024, startPoint y: 73, endPoint x: 1009, endPoint y: 79, distance: 16.4
click at [1024, 73] on span "1 Locations" at bounding box center [1006, 78] width 57 height 14
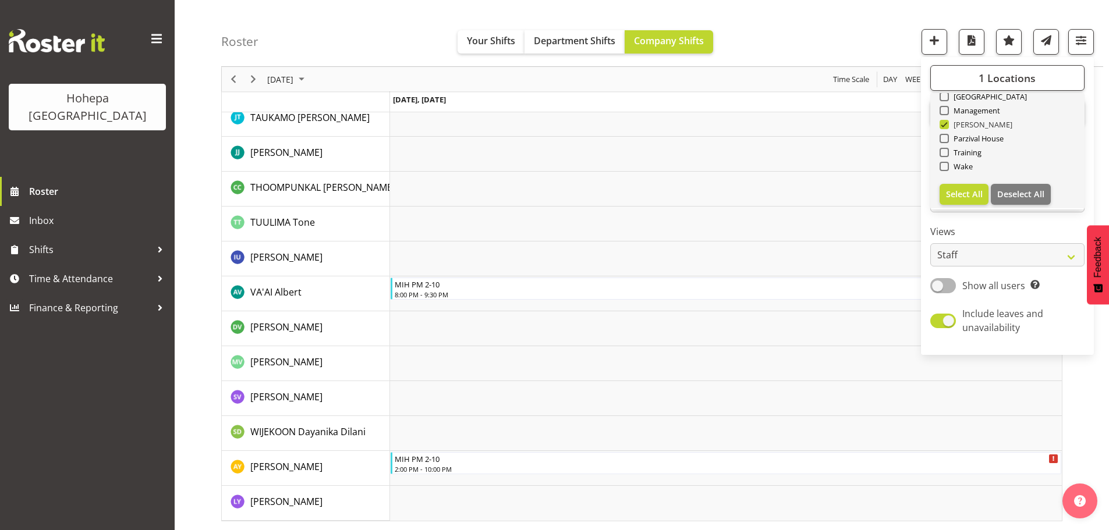
click at [948, 123] on span at bounding box center [943, 124] width 9 height 9
click at [947, 123] on input "[PERSON_NAME]" at bounding box center [943, 125] width 8 height 8
checkbox input "false"
click at [944, 140] on span at bounding box center [943, 138] width 9 height 9
click at [944, 140] on input "Parzival House" at bounding box center [943, 139] width 8 height 8
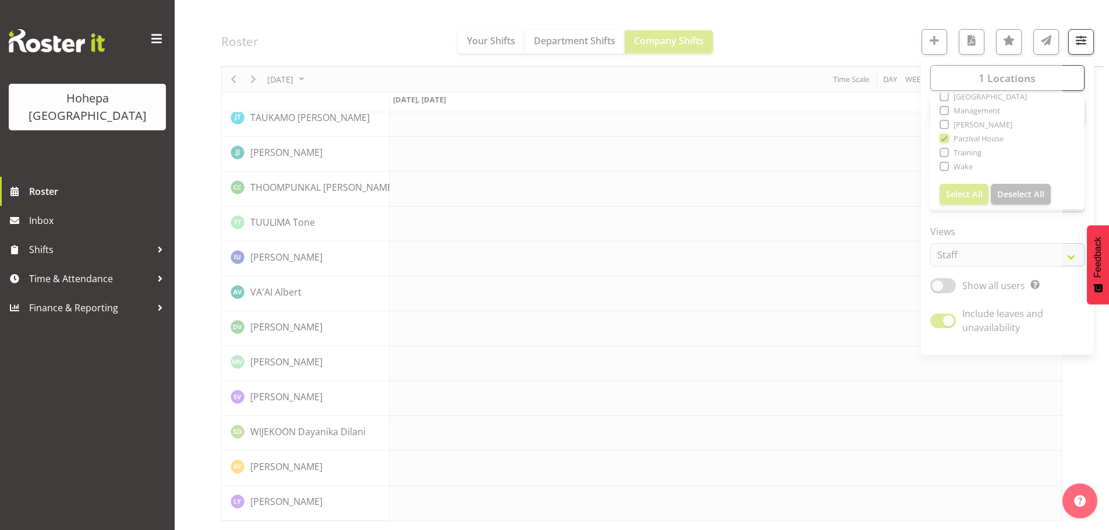
scroll to position [2544, 0]
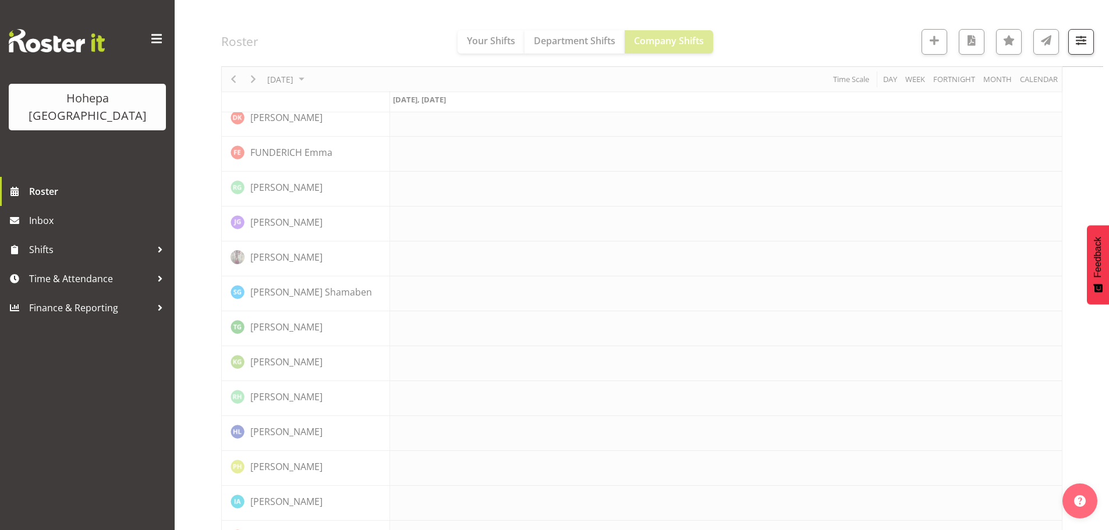
scroll to position [0, 0]
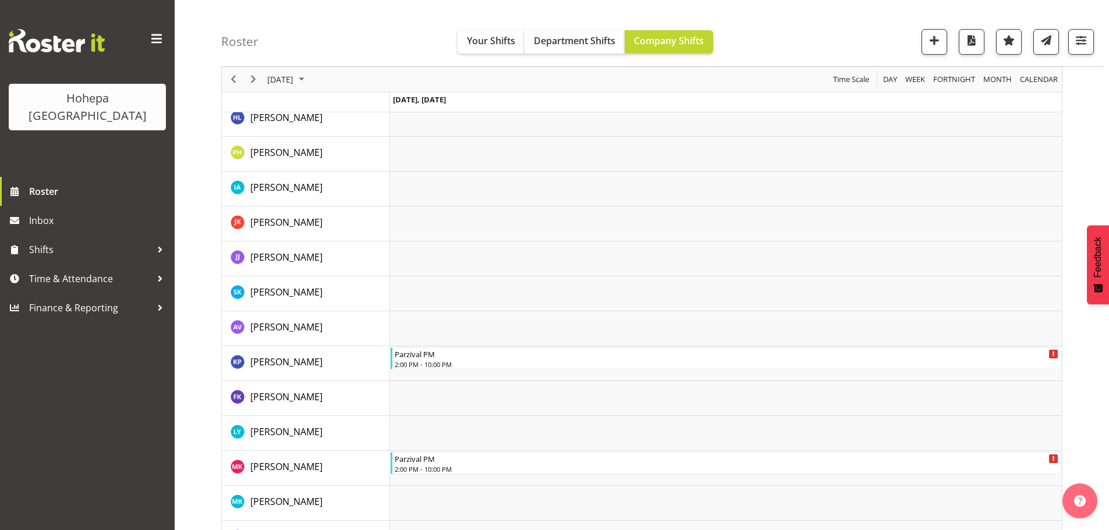
scroll to position [751, 0]
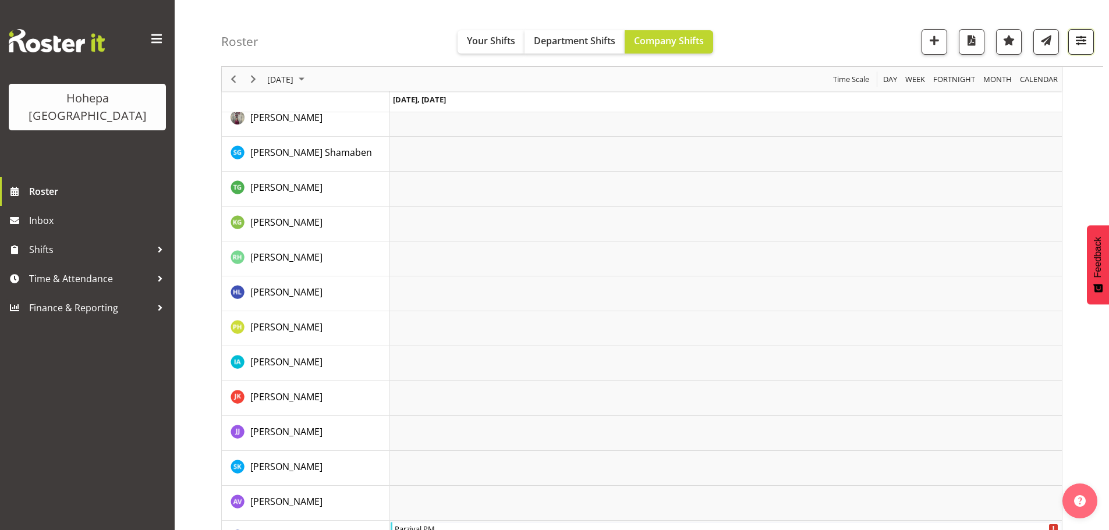
click at [1076, 41] on span "button" at bounding box center [1080, 40] width 15 height 15
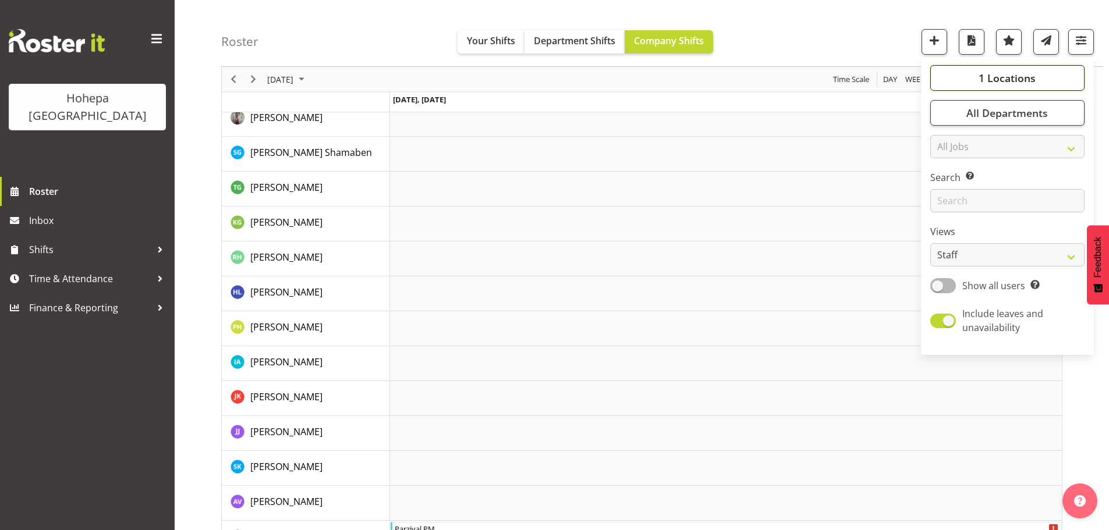
click at [990, 74] on span "1 Locations" at bounding box center [1006, 78] width 57 height 14
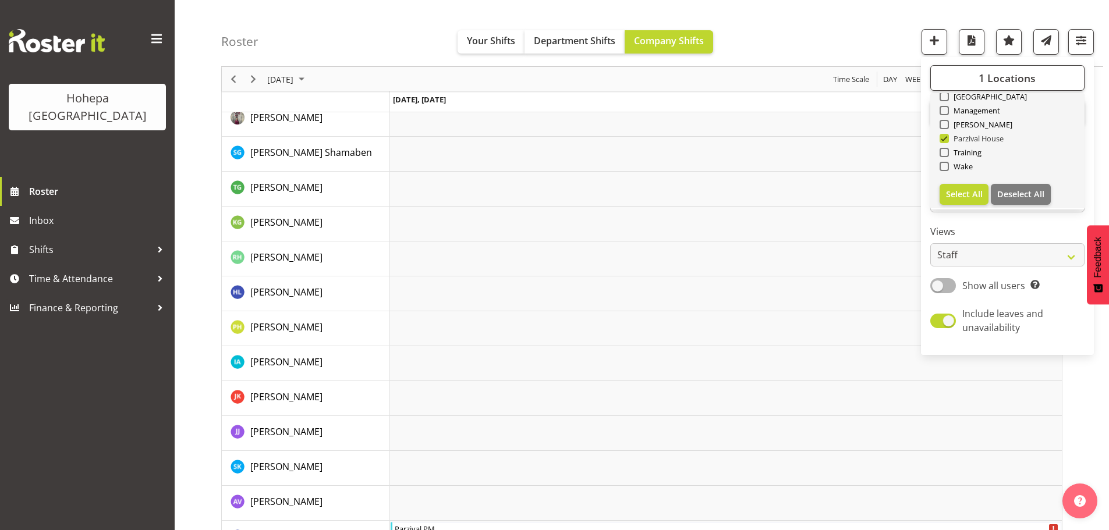
click at [945, 137] on span at bounding box center [943, 138] width 9 height 9
click at [945, 137] on input "Parzival House" at bounding box center [943, 139] width 8 height 8
checkbox input "false"
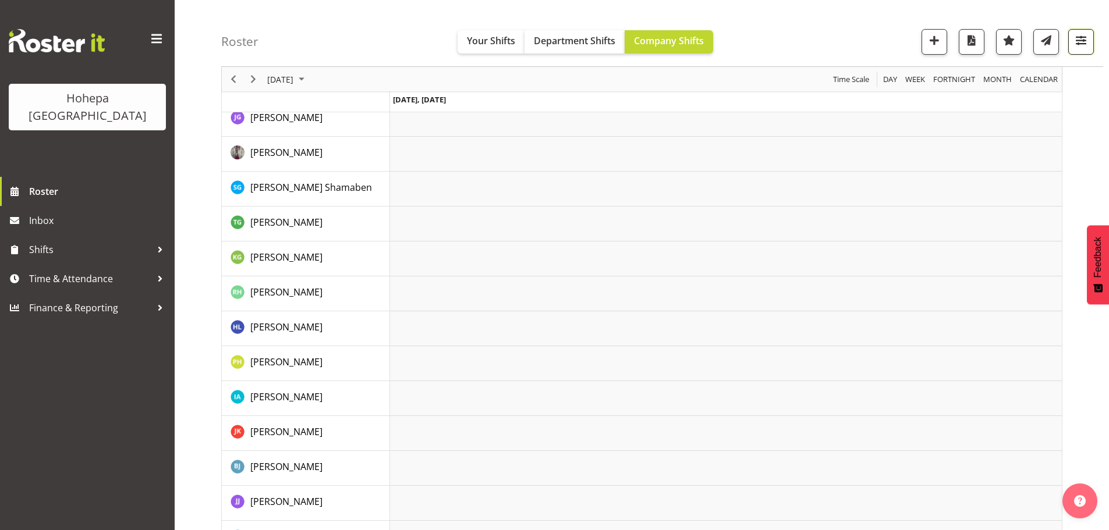
click at [1083, 37] on span "button" at bounding box center [1080, 40] width 15 height 15
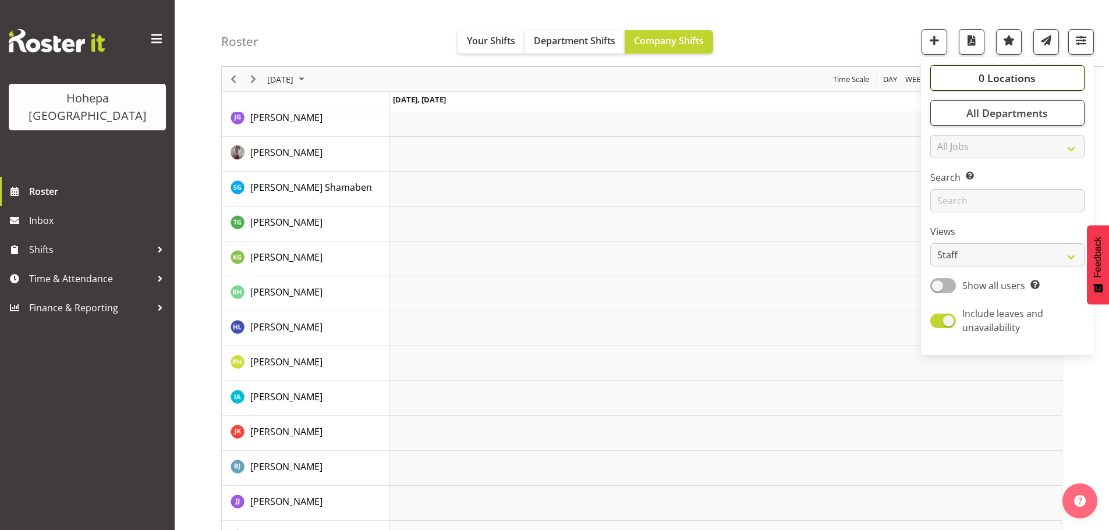
click at [1009, 77] on span "0 Locations" at bounding box center [1006, 78] width 57 height 14
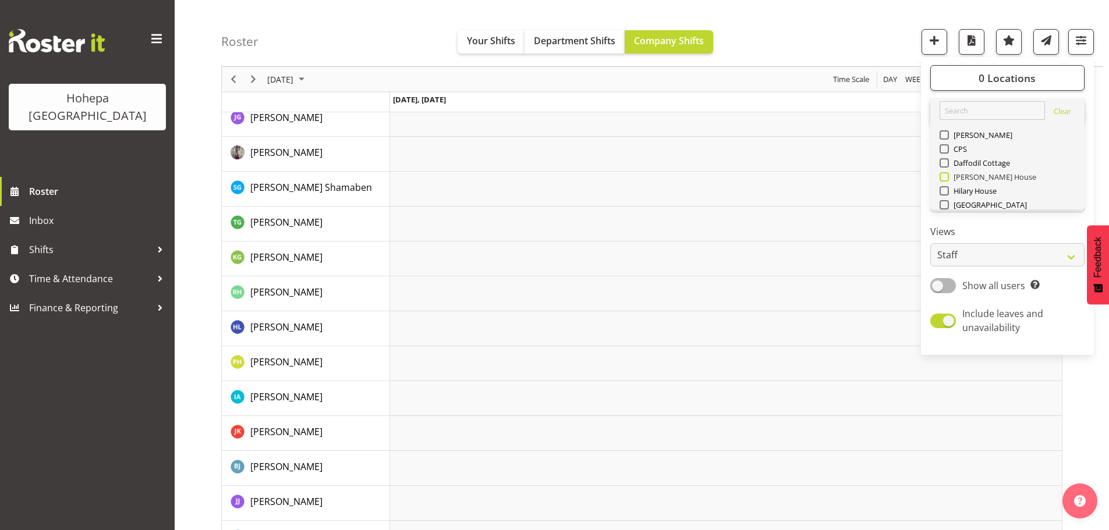
click at [946, 180] on span at bounding box center [943, 176] width 9 height 9
click at [946, 180] on input "[PERSON_NAME] House" at bounding box center [943, 177] width 8 height 8
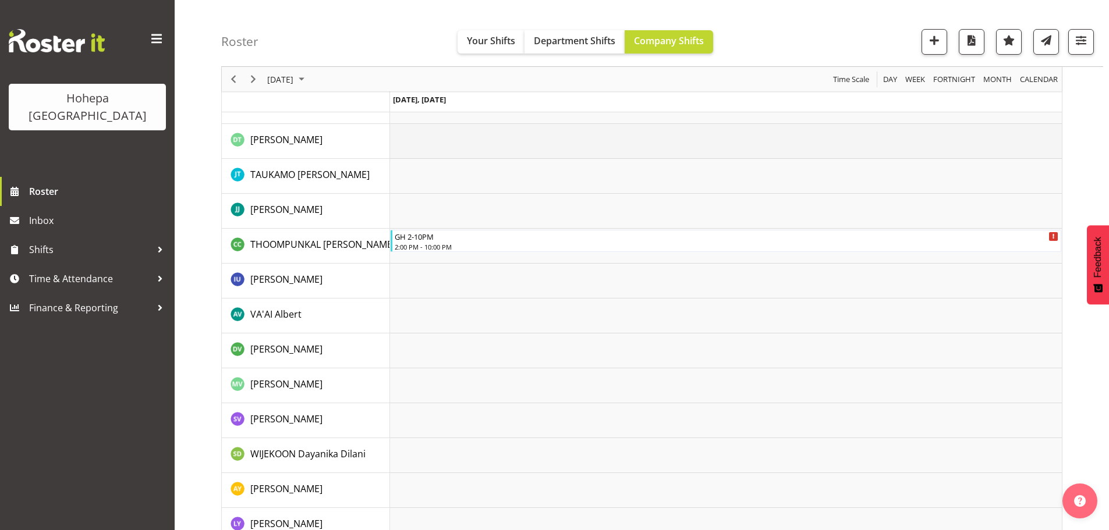
scroll to position [2509, 0]
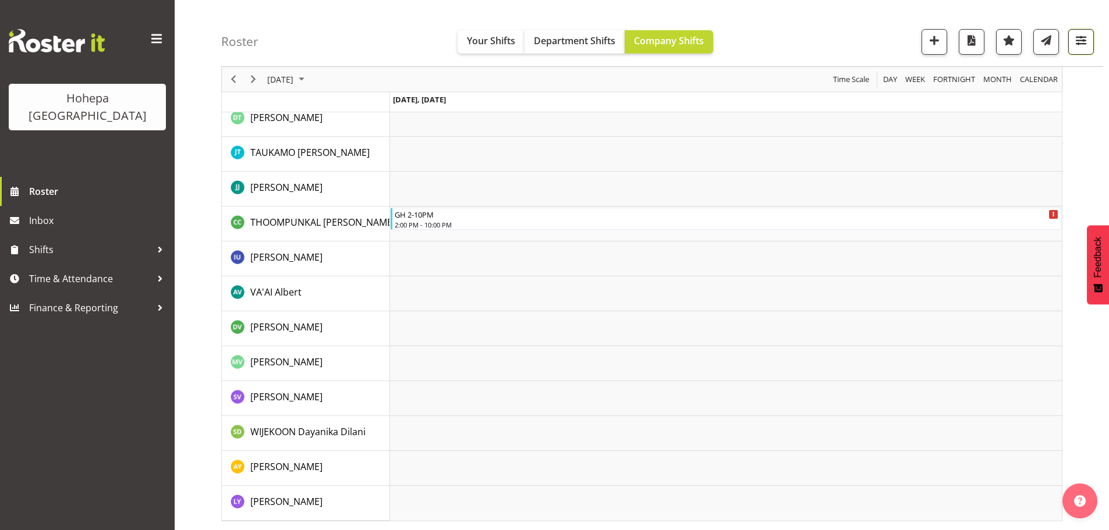
click at [1079, 40] on span "button" at bounding box center [1080, 40] width 15 height 15
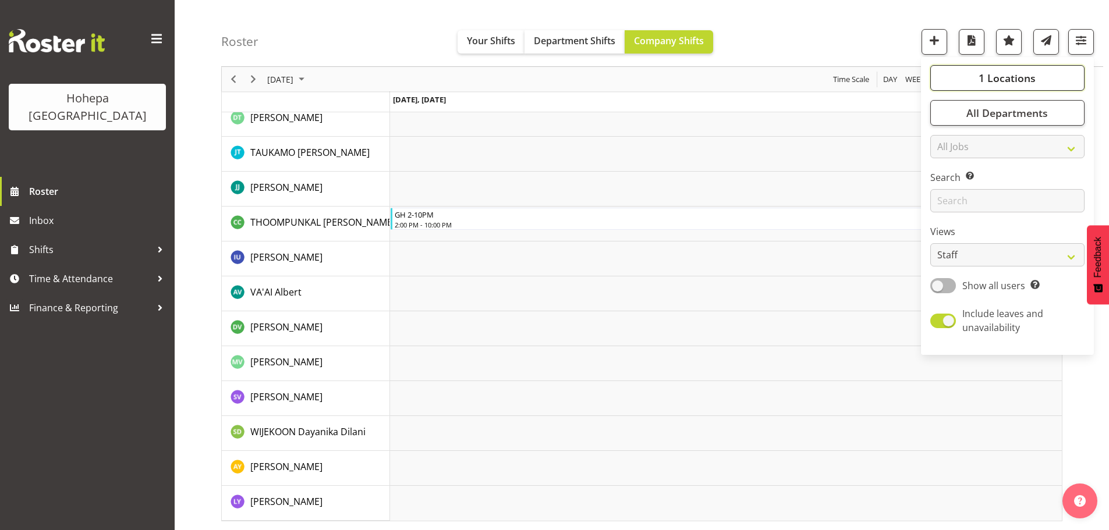
click at [995, 79] on span "1 Locations" at bounding box center [1006, 78] width 57 height 14
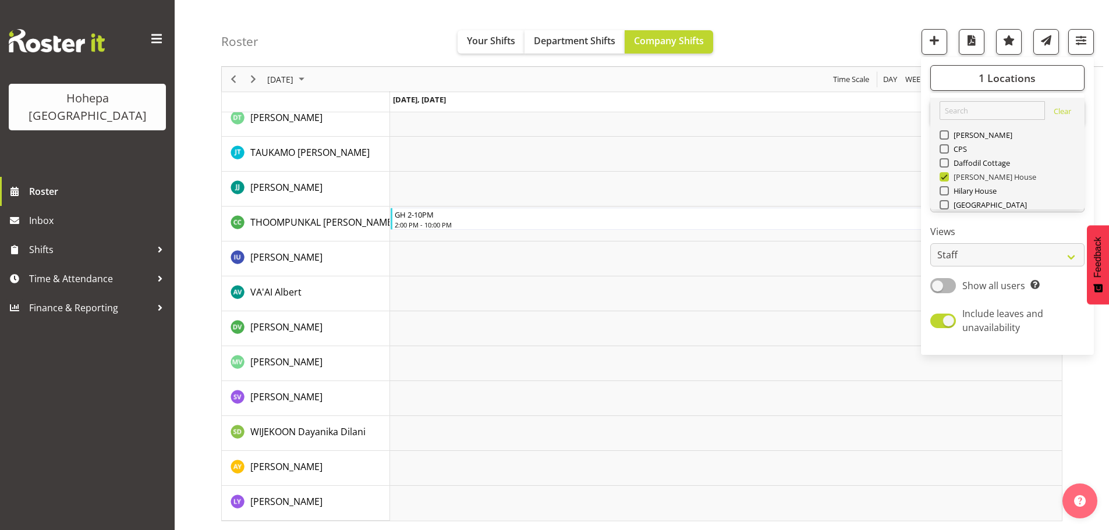
click at [943, 179] on span at bounding box center [943, 176] width 9 height 9
click at [943, 179] on input "[PERSON_NAME] House" at bounding box center [943, 177] width 8 height 8
checkbox input "false"
click at [946, 192] on span at bounding box center [943, 190] width 9 height 9
click at [946, 192] on input "Hilary House" at bounding box center [943, 191] width 8 height 8
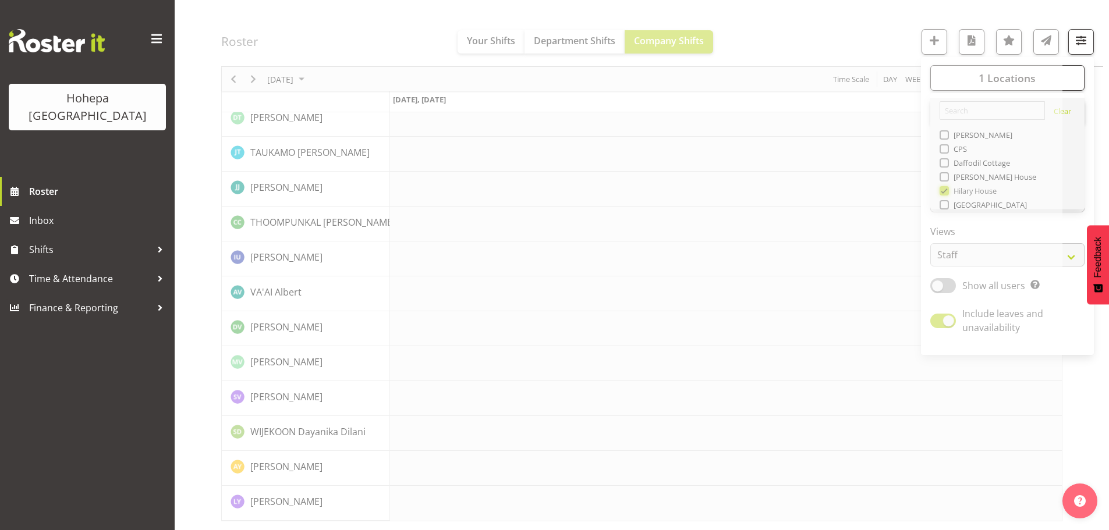
scroll to position [2300, 0]
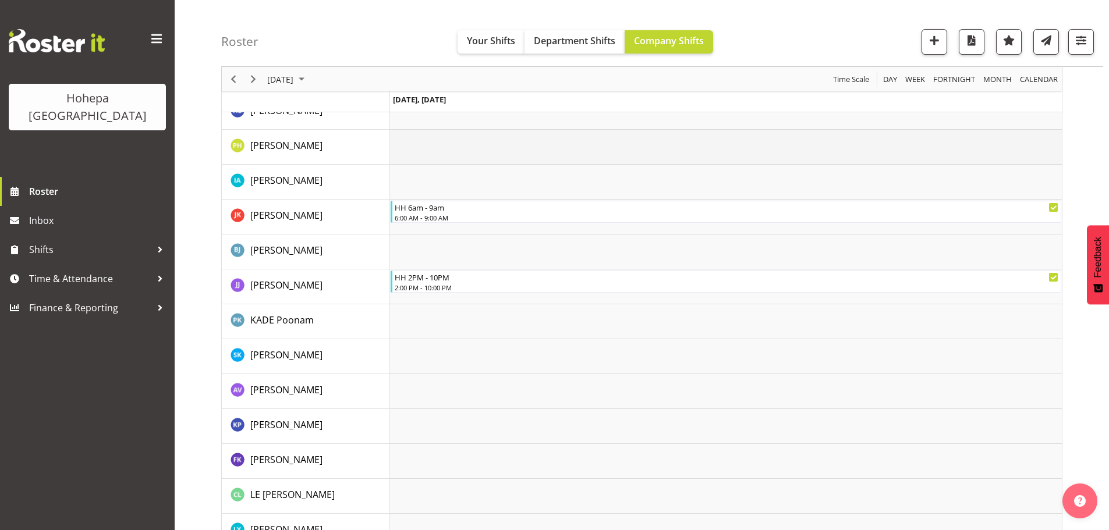
scroll to position [1048, 0]
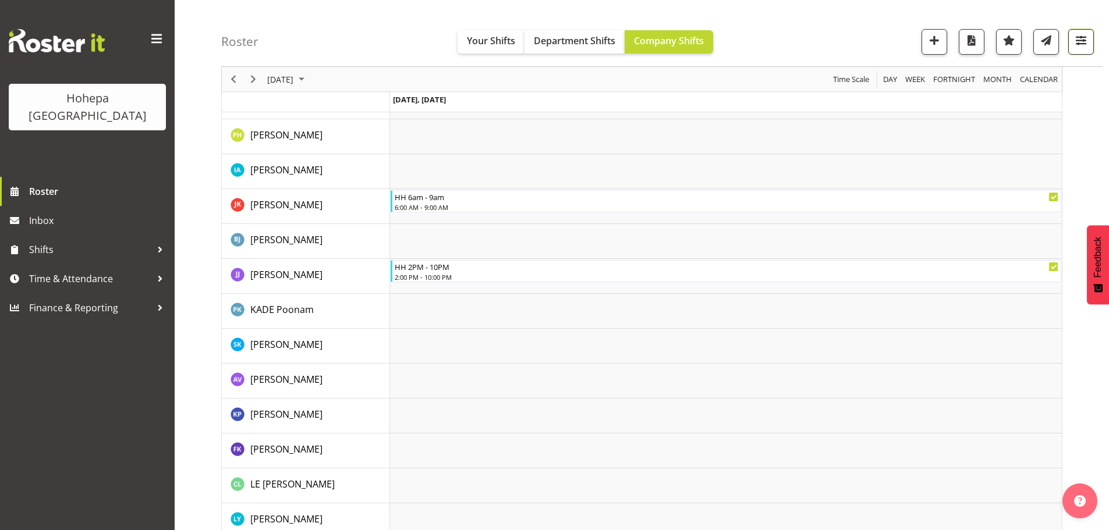
click at [1076, 42] on span "button" at bounding box center [1080, 40] width 15 height 15
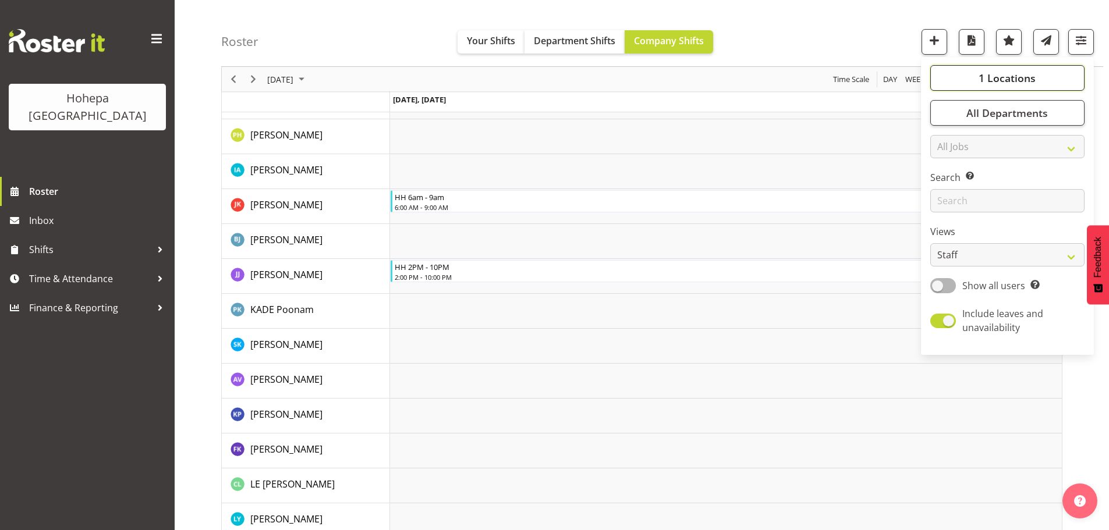
drag, startPoint x: 993, startPoint y: 77, endPoint x: 982, endPoint y: 82, distance: 12.0
click at [992, 77] on span "1 Locations" at bounding box center [1006, 78] width 57 height 14
drag, startPoint x: 945, startPoint y: 193, endPoint x: 944, endPoint y: 186, distance: 7.1
click at [945, 192] on span at bounding box center [943, 190] width 9 height 9
click at [945, 192] on input "Hilary House" at bounding box center [943, 191] width 8 height 8
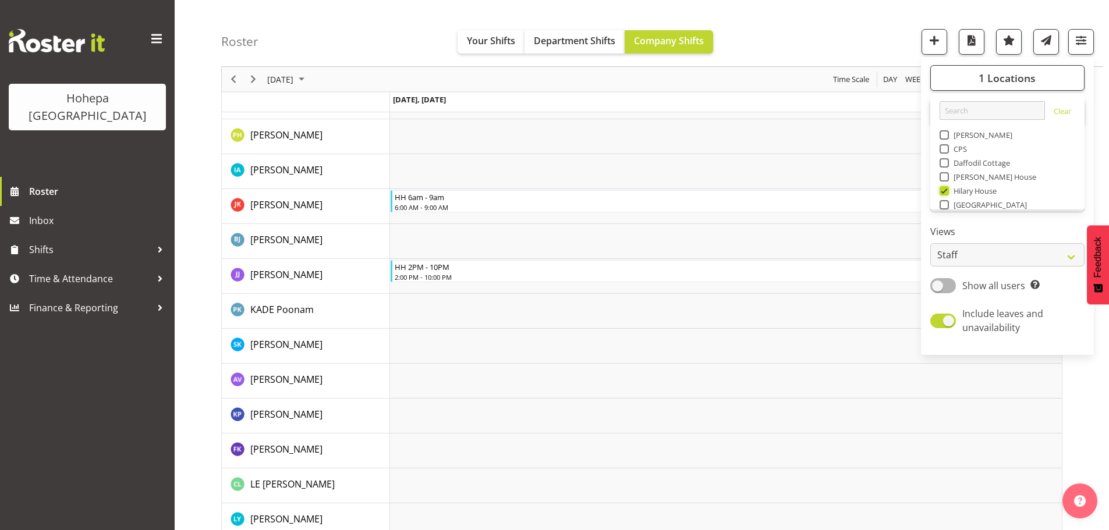
checkbox input "false"
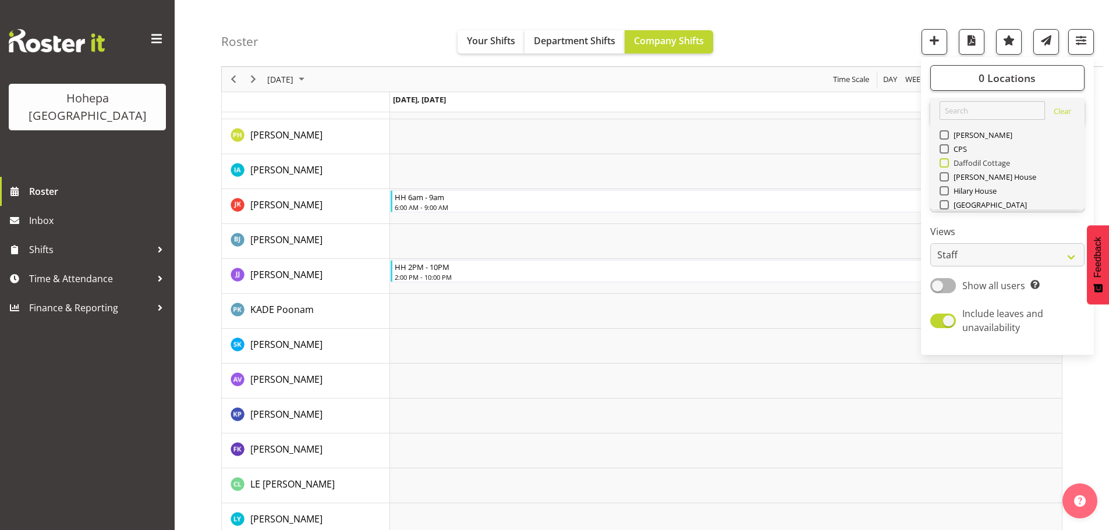
click at [945, 165] on span at bounding box center [943, 162] width 9 height 9
click at [945, 165] on input "Daffodil Cottage" at bounding box center [943, 163] width 8 height 8
checkbox input "true"
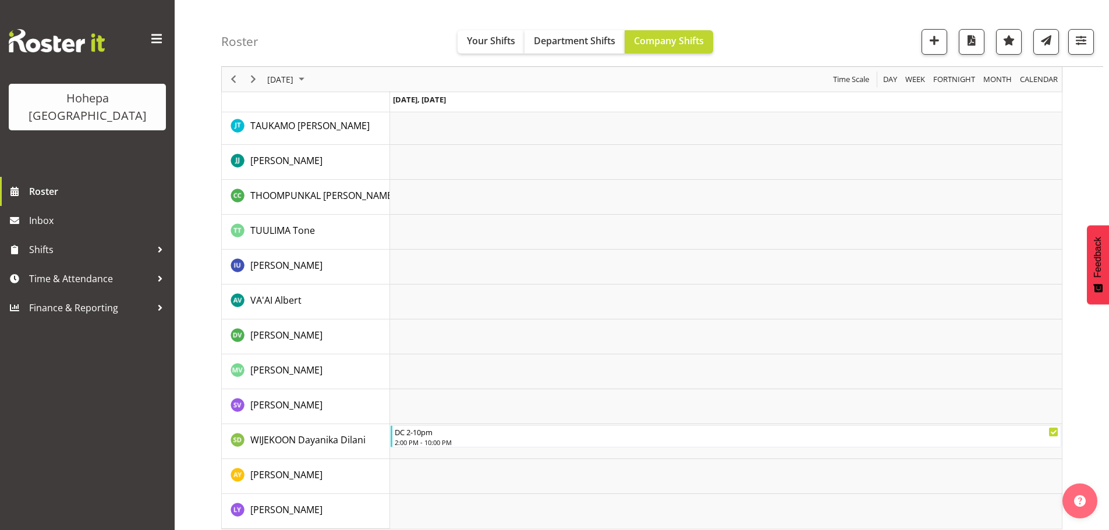
scroll to position [2020, 0]
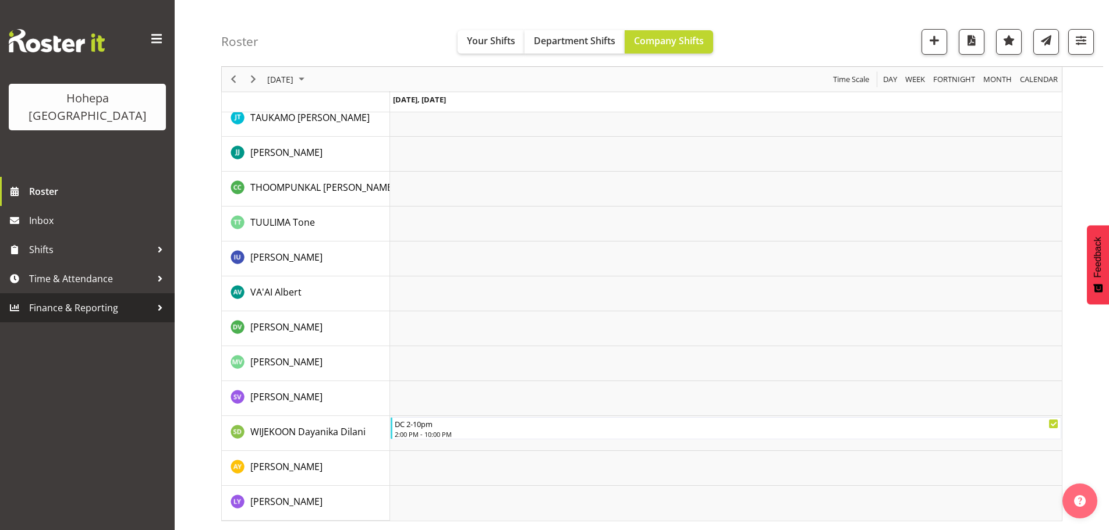
click at [69, 299] on span "Finance & Reporting" at bounding box center [90, 307] width 122 height 17
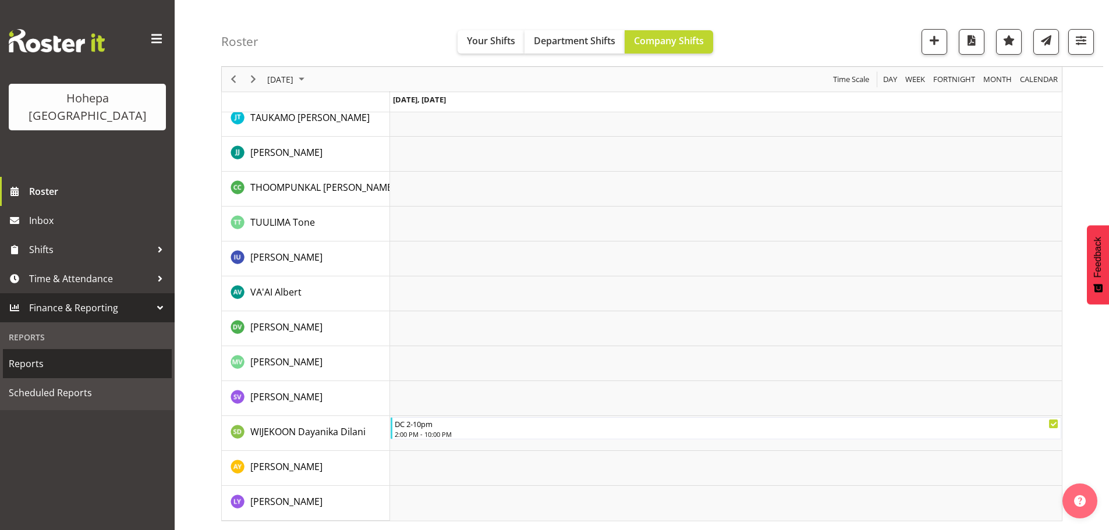
click at [52, 355] on span "Reports" at bounding box center [87, 363] width 157 height 17
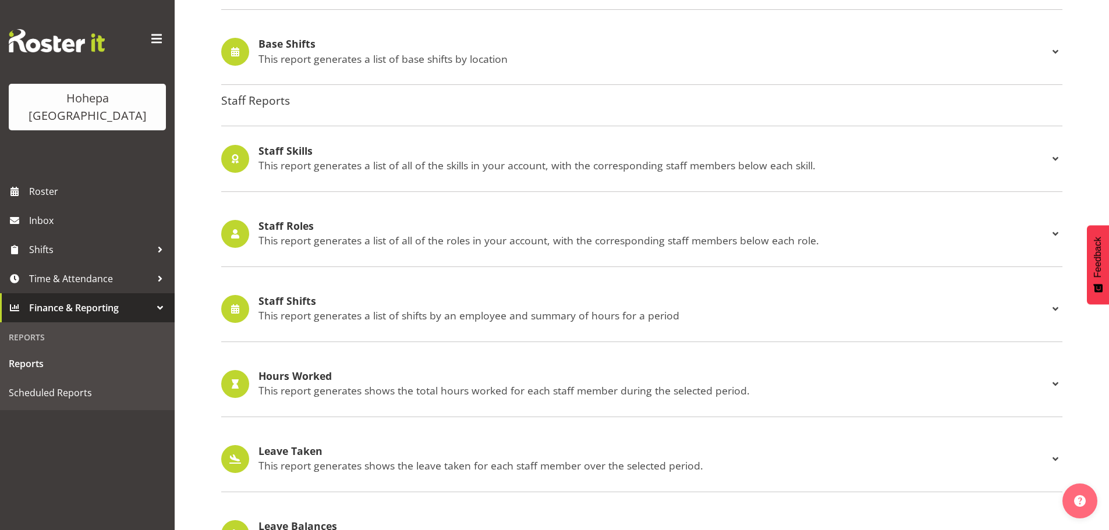
scroll to position [1087, 0]
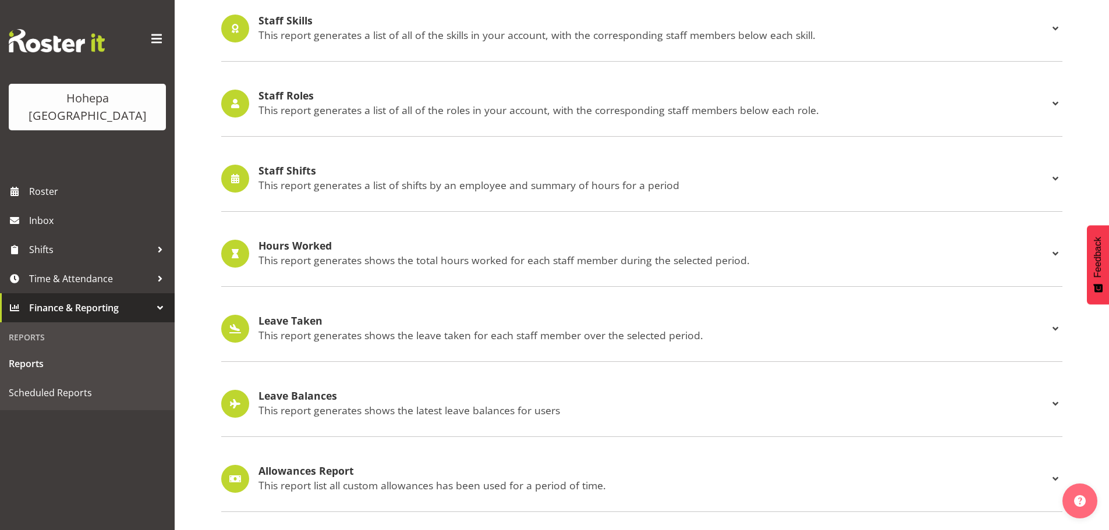
click at [278, 167] on h4 "Staff Shifts" at bounding box center [653, 171] width 790 height 12
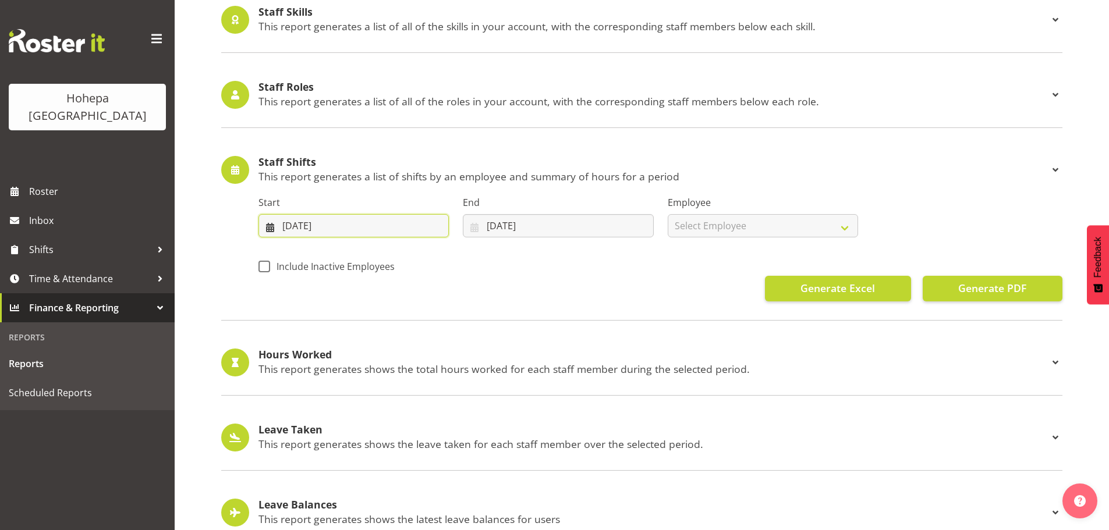
click at [288, 224] on input "[DATE]" at bounding box center [353, 225] width 190 height 23
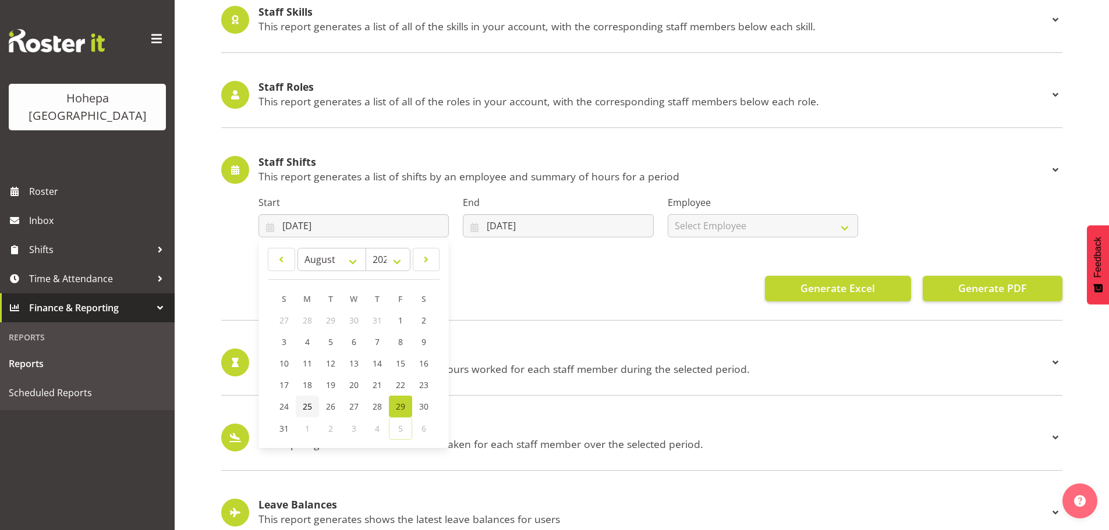
click at [307, 403] on span "25" at bounding box center [307, 406] width 9 height 11
type input "[DATE]"
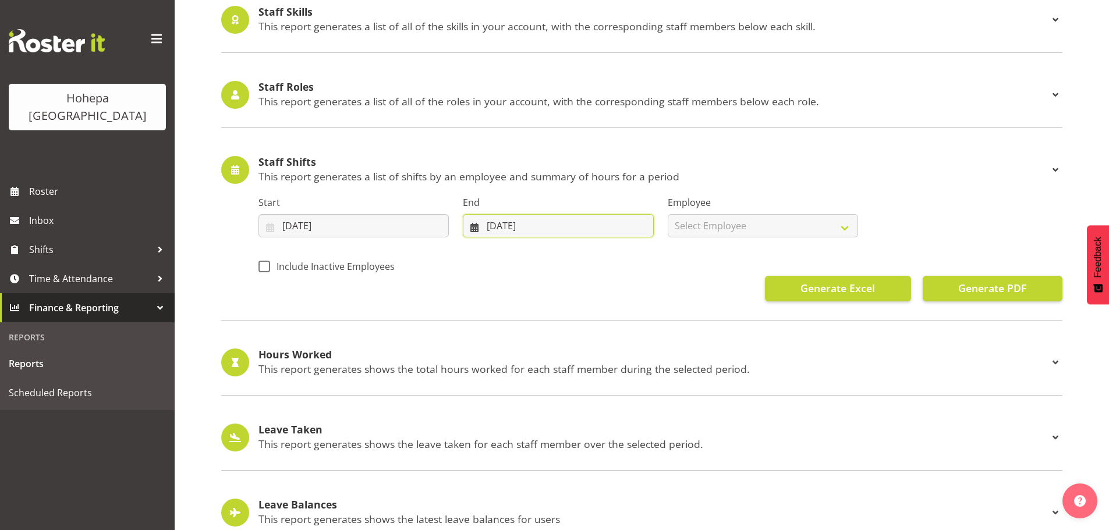
click at [494, 225] on input "[DATE]" at bounding box center [558, 225] width 190 height 23
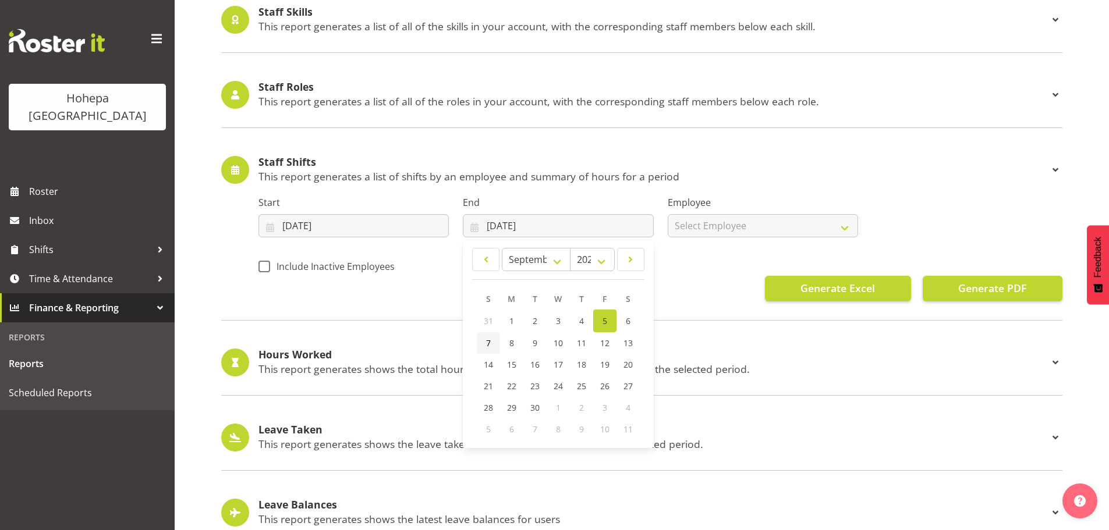
click at [486, 341] on span "7" at bounding box center [488, 343] width 5 height 11
type input "[DATE]"
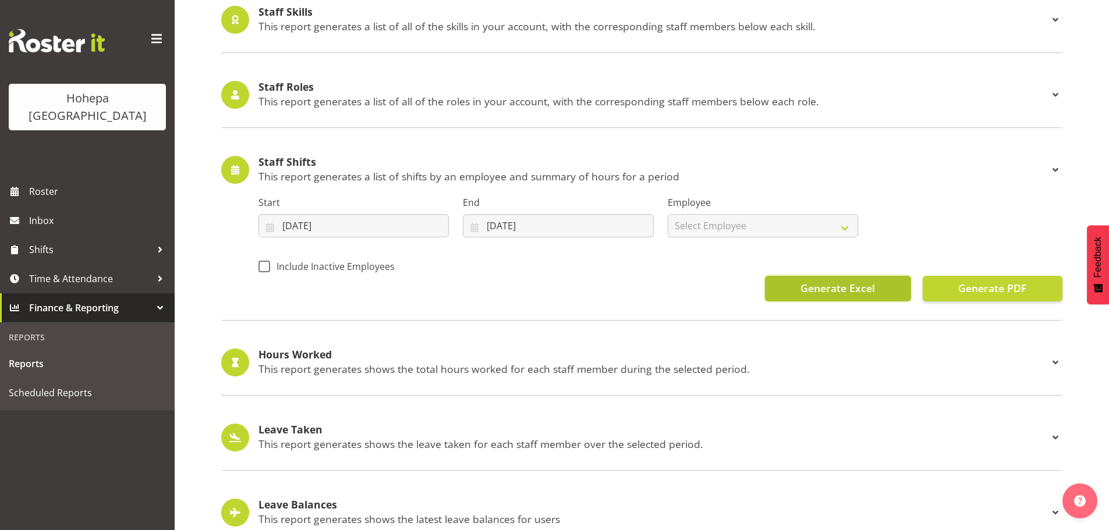
click at [805, 292] on span "Generate Excel" at bounding box center [837, 288] width 75 height 15
